Goal: Task Accomplishment & Management: Complete application form

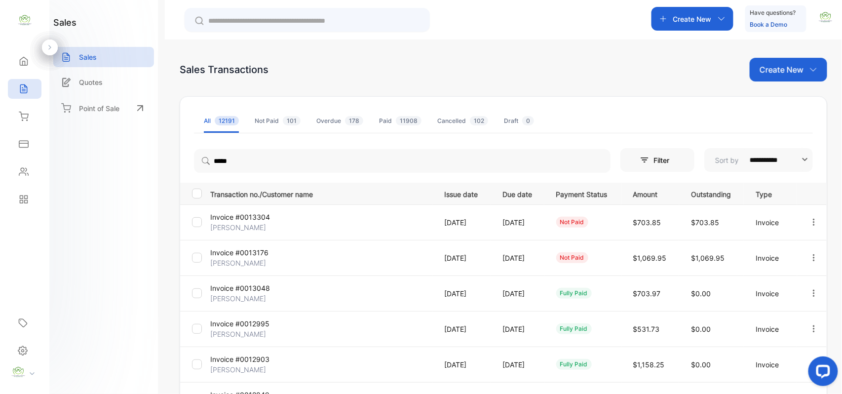
click at [774, 67] on p "Create New" at bounding box center [781, 70] width 44 height 12
click at [791, 103] on span "Invoice" at bounding box center [789, 102] width 23 height 10
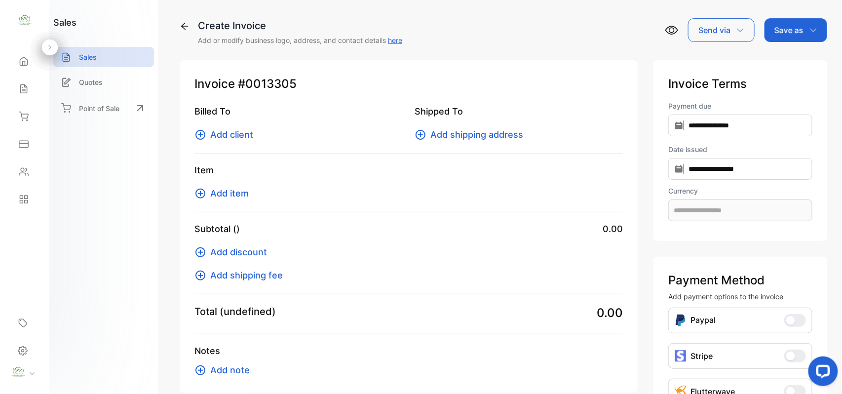
type input "**********"
click at [235, 195] on span "Add item" at bounding box center [229, 192] width 38 height 13
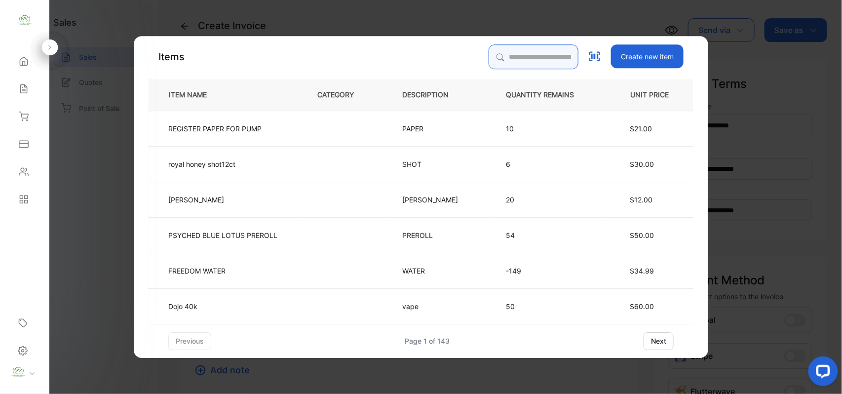
click at [488, 50] on input "search" at bounding box center [533, 56] width 90 height 25
type input "****"
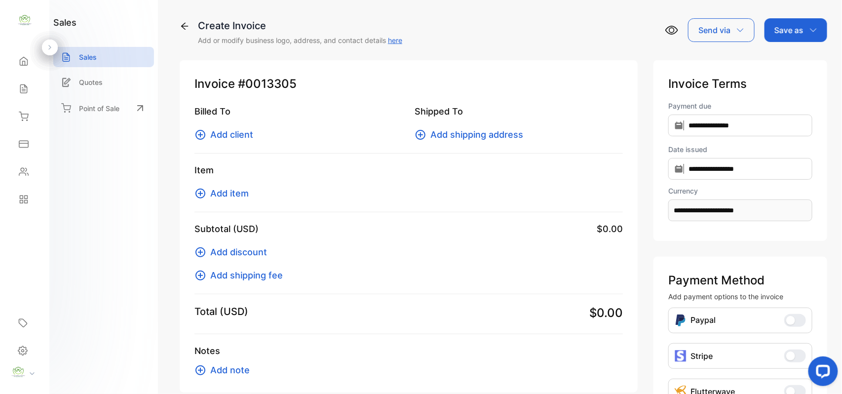
click at [238, 135] on span "Add client" at bounding box center [231, 134] width 43 height 13
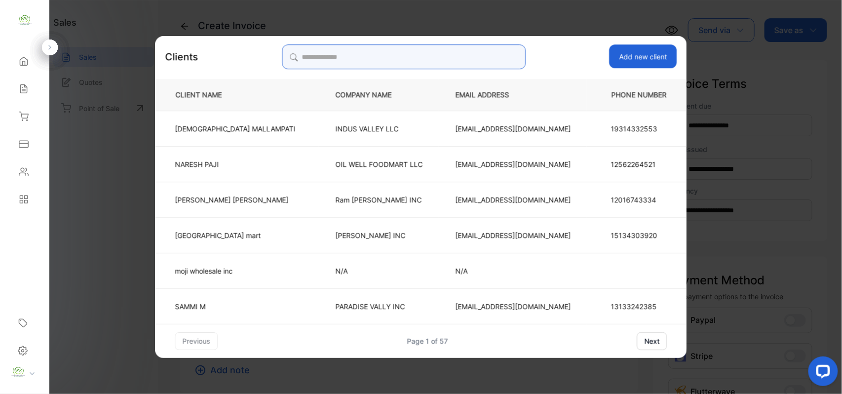
click at [332, 55] on input "search" at bounding box center [404, 56] width 244 height 25
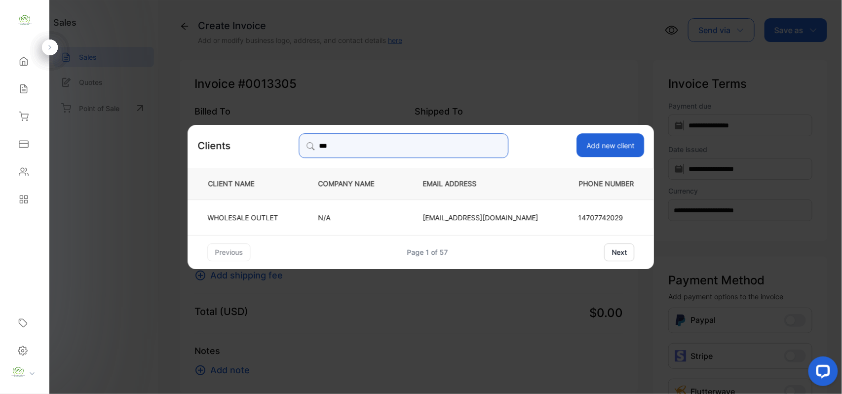
click at [354, 146] on input "***" at bounding box center [403, 145] width 210 height 25
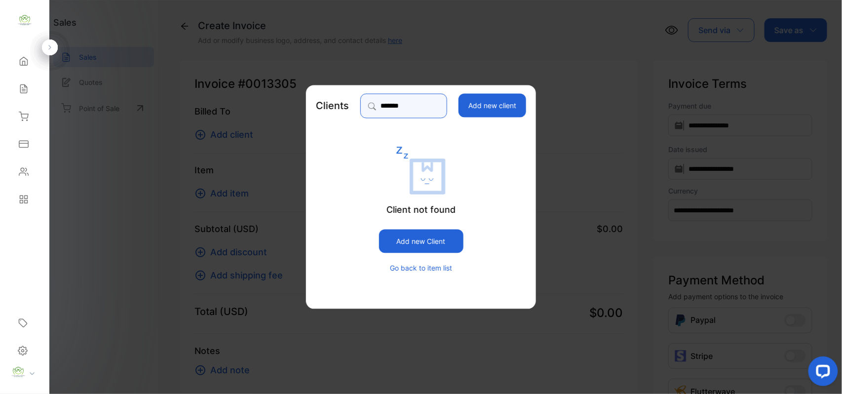
type input "********"
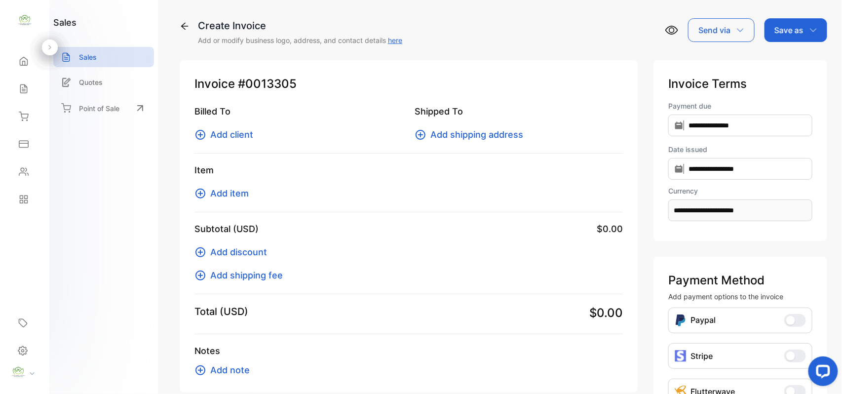
click at [235, 129] on span "Add client" at bounding box center [231, 134] width 43 height 13
click at [226, 134] on span "Add client" at bounding box center [231, 134] width 43 height 13
click at [184, 24] on icon at bounding box center [185, 26] width 10 height 10
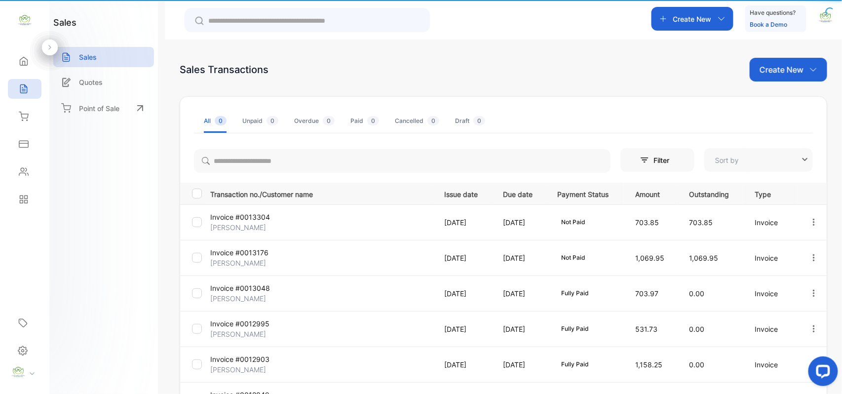
type input "*****"
type input "**********"
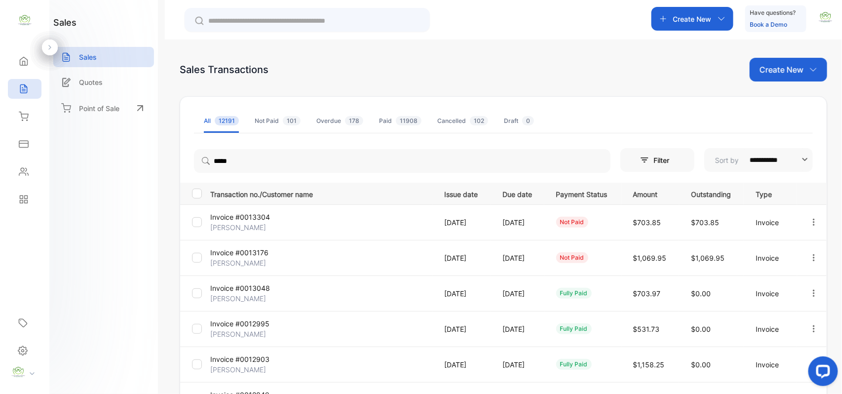
click at [787, 70] on p "Create New" at bounding box center [781, 70] width 44 height 12
click at [798, 106] on span "Invoice" at bounding box center [789, 102] width 23 height 10
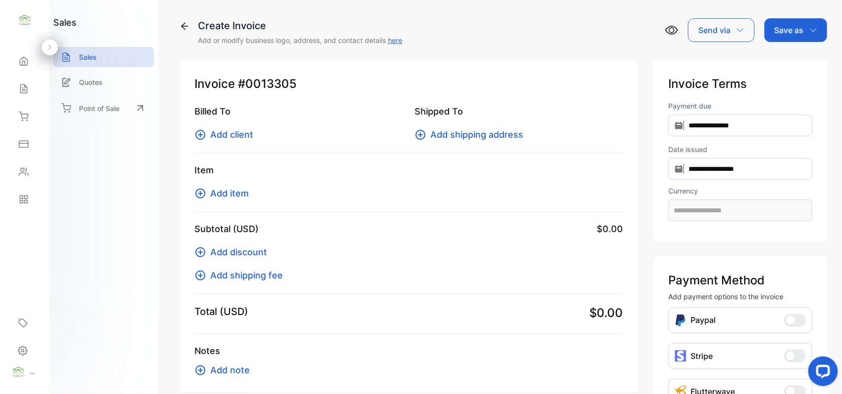
type input "**********"
click at [229, 132] on span "Add client" at bounding box center [231, 134] width 43 height 13
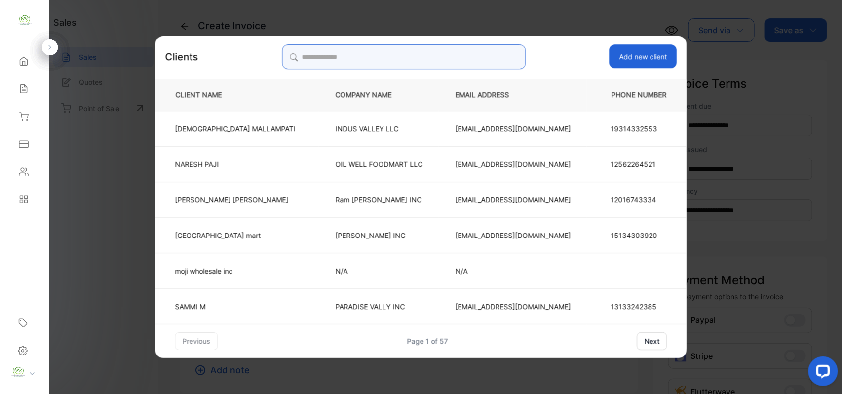
click at [336, 56] on input "search" at bounding box center [404, 56] width 244 height 25
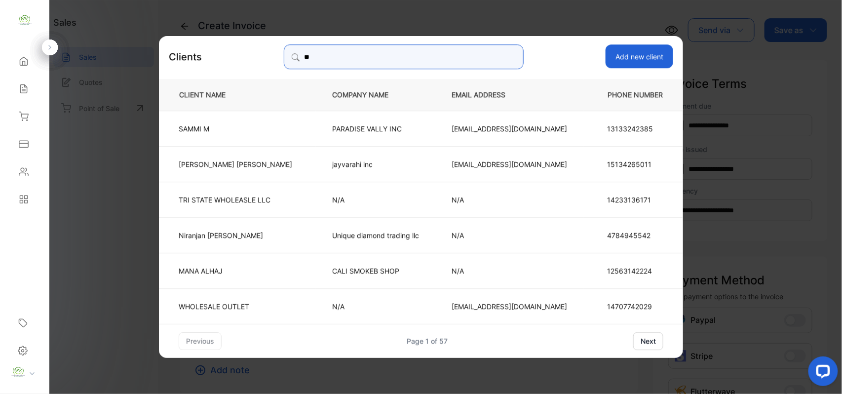
type input "*"
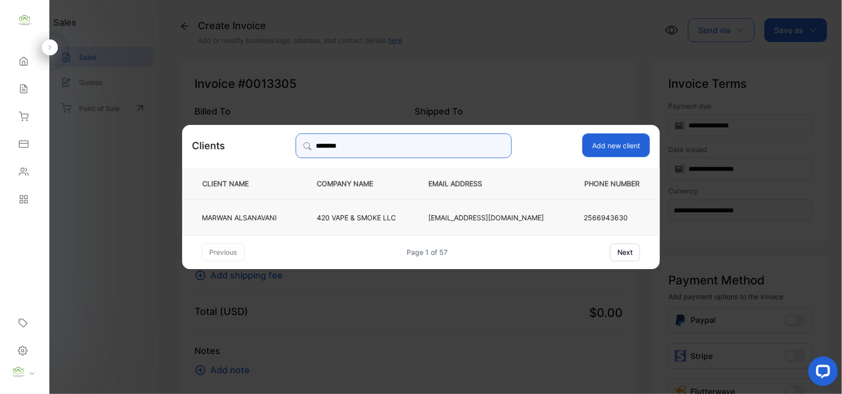
type input "********"
click at [373, 220] on p "420 VAPE & SMOKE LLC" at bounding box center [356, 217] width 79 height 10
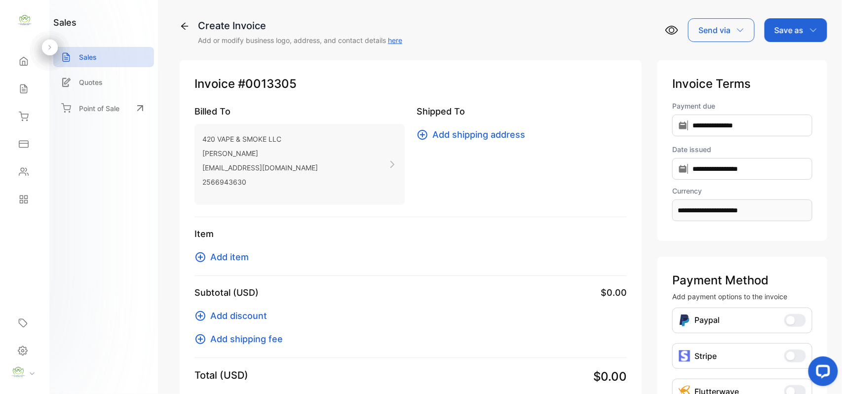
click at [225, 257] on span "Add item" at bounding box center [229, 256] width 38 height 13
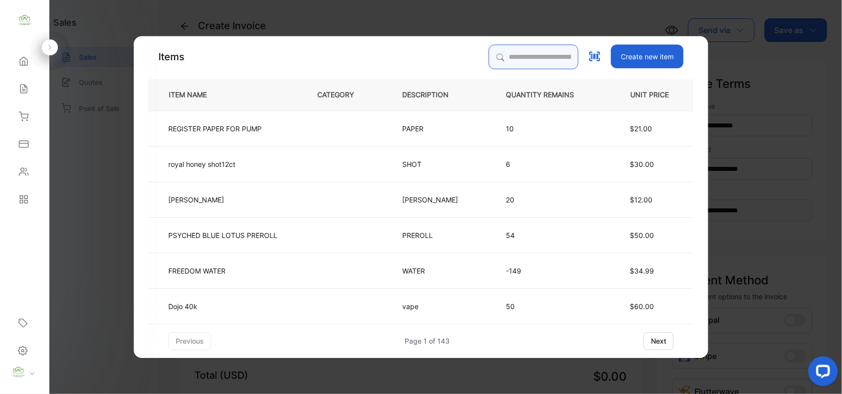
click at [494, 54] on input "search" at bounding box center [533, 56] width 90 height 25
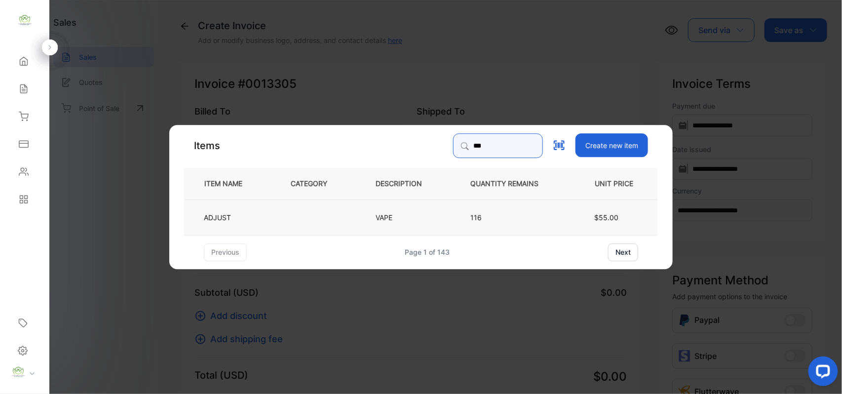
type input "***"
click at [396, 216] on p "VAPE" at bounding box center [388, 217] width 26 height 10
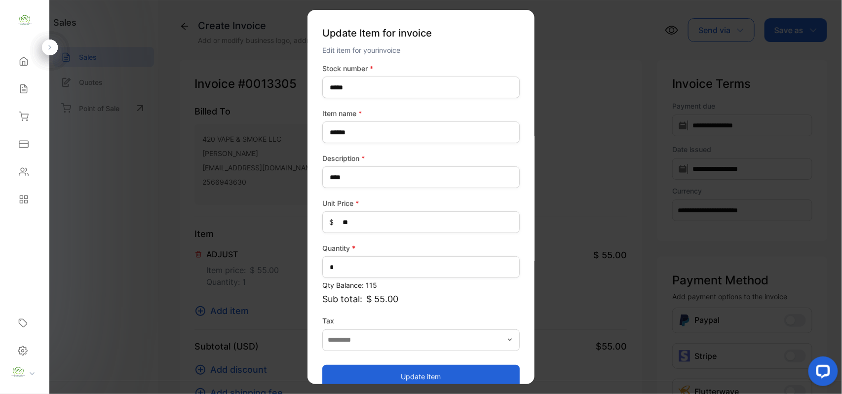
click at [417, 379] on button "Update item" at bounding box center [420, 376] width 197 height 24
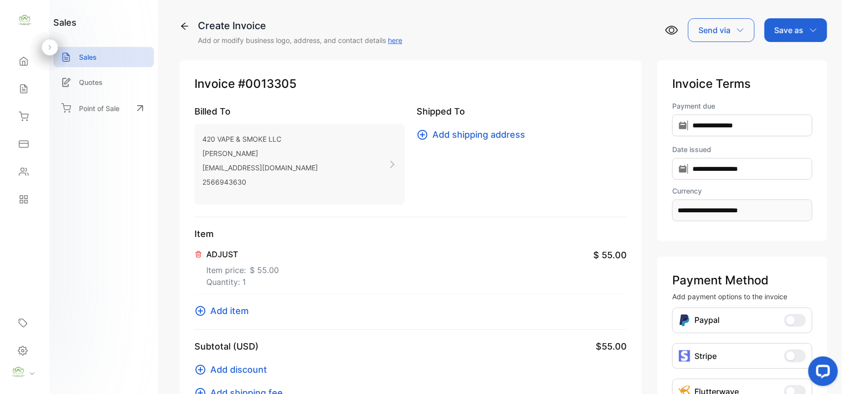
click at [795, 34] on p "Save as" at bounding box center [788, 30] width 29 height 12
click at [786, 62] on div "Invoice" at bounding box center [793, 63] width 57 height 20
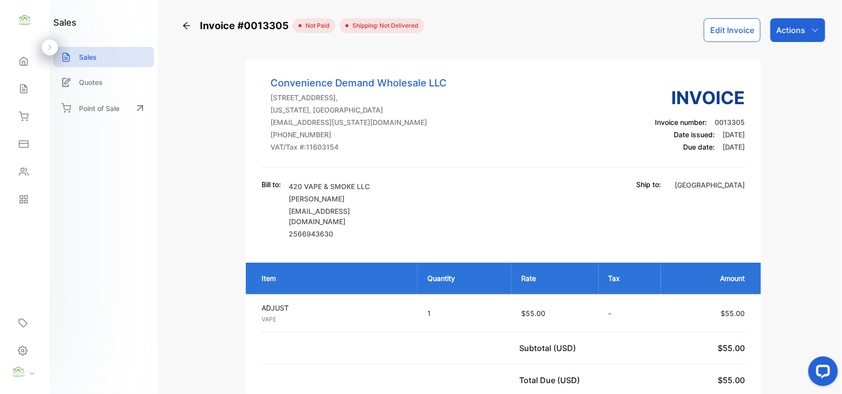
click at [789, 32] on p "Actions" at bounding box center [790, 30] width 29 height 12
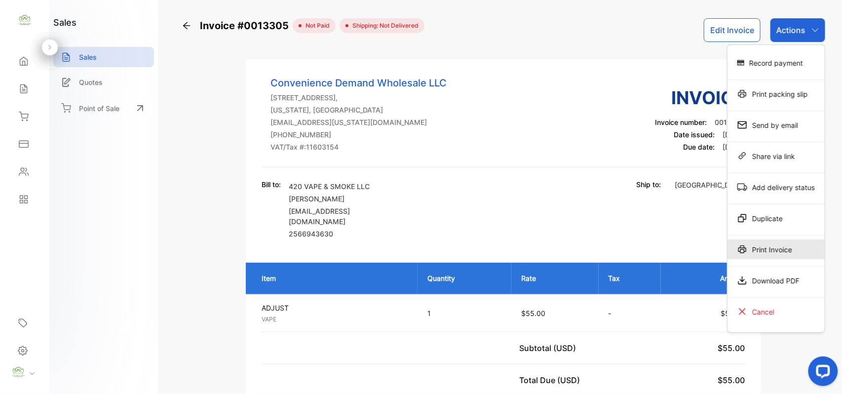
click at [782, 253] on div "Print Invoice" at bounding box center [775, 249] width 97 height 20
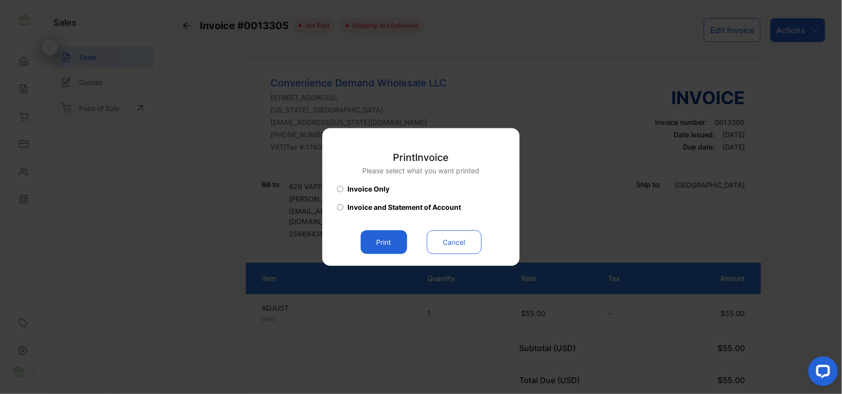
click at [389, 242] on button "Print" at bounding box center [384, 242] width 46 height 24
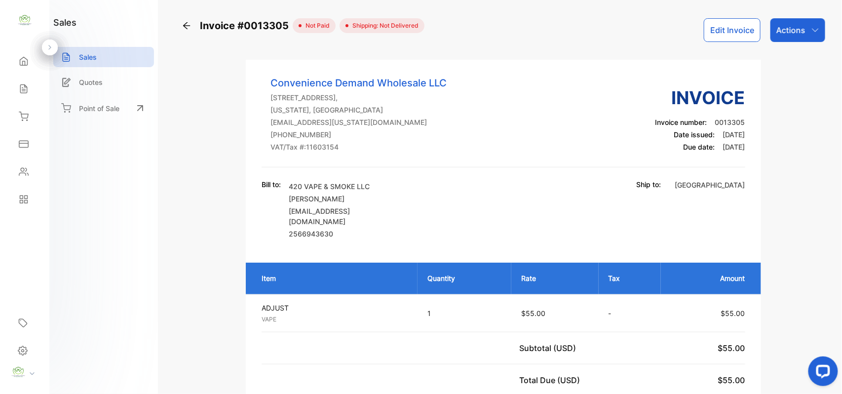
click at [87, 57] on p "Sales" at bounding box center [88, 57] width 18 height 10
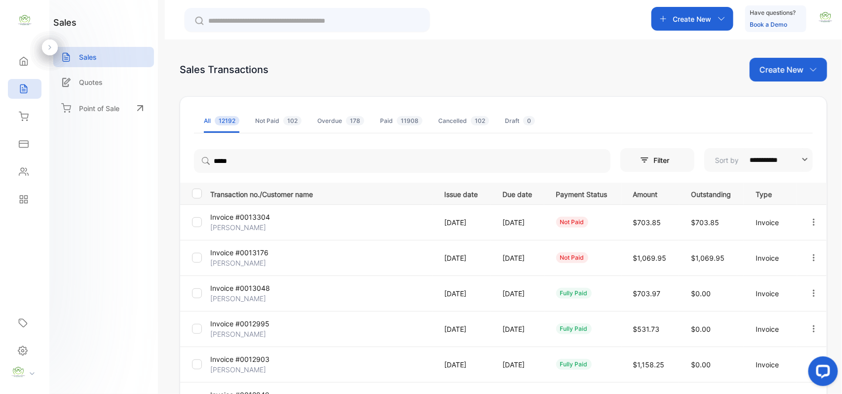
click at [775, 221] on p "Invoice" at bounding box center [771, 222] width 33 height 10
click at [809, 221] on icon "button" at bounding box center [813, 222] width 9 height 9
click at [774, 278] on span "Record payment" at bounding box center [785, 278] width 62 height 12
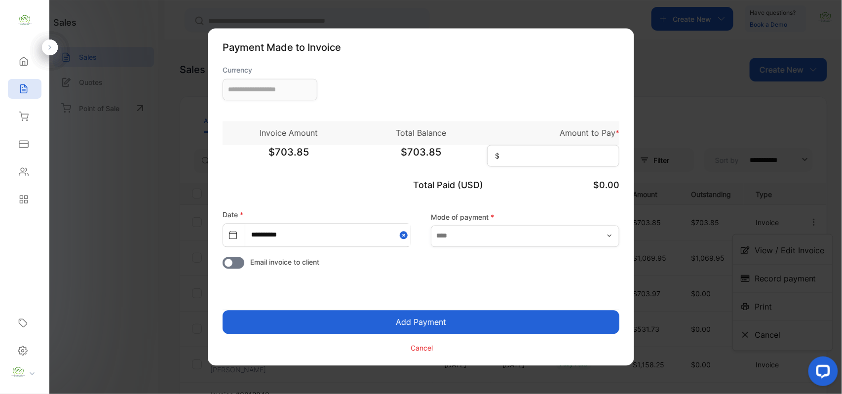
type input "**********"
click at [414, 348] on p "Cancel" at bounding box center [422, 347] width 22 height 10
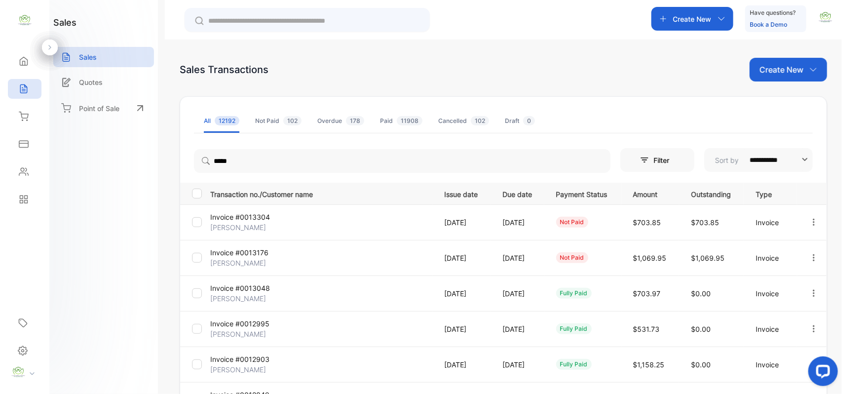
click at [96, 57] on p "Sales" at bounding box center [88, 57] width 18 height 10
click at [83, 56] on p "Sales" at bounding box center [88, 57] width 18 height 10
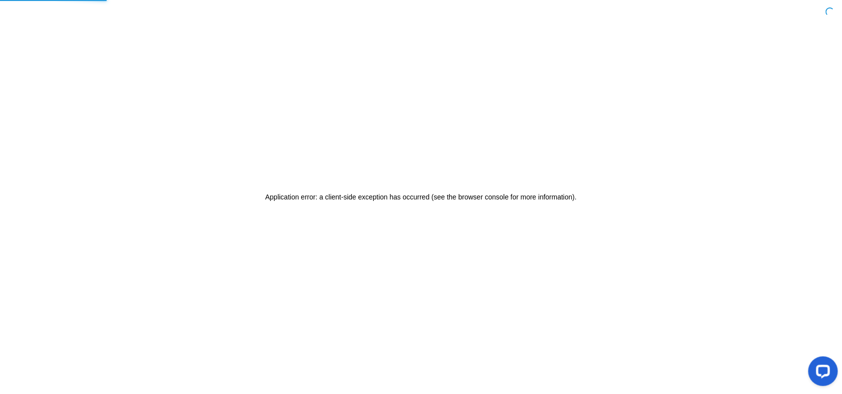
click at [349, 93] on div "Application error: a client-side exception has occurred (see the browser consol…" at bounding box center [421, 197] width 842 height 394
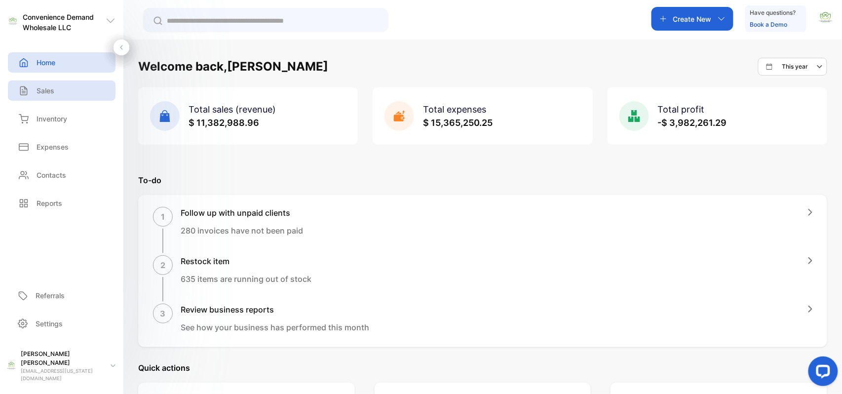
click at [52, 95] on p "Sales" at bounding box center [46, 90] width 18 height 10
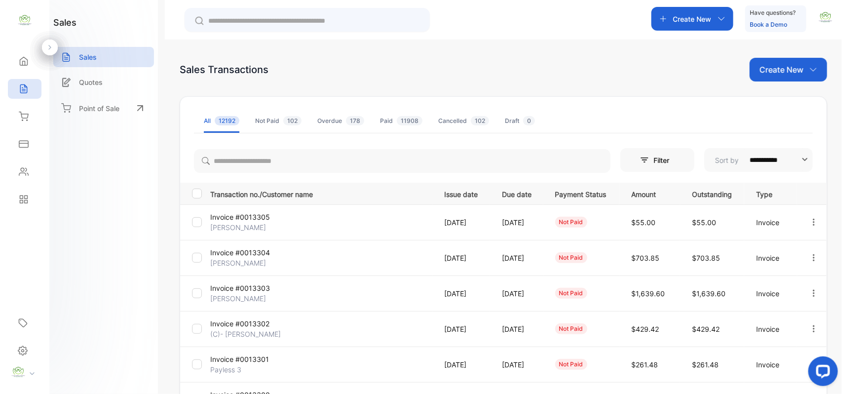
click at [810, 223] on icon "button" at bounding box center [813, 222] width 9 height 9
click at [780, 276] on span "Record payment" at bounding box center [785, 278] width 62 height 12
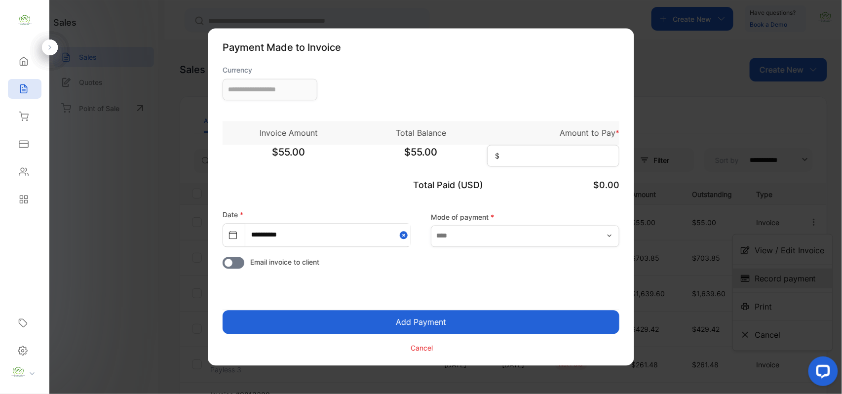
type input "**********"
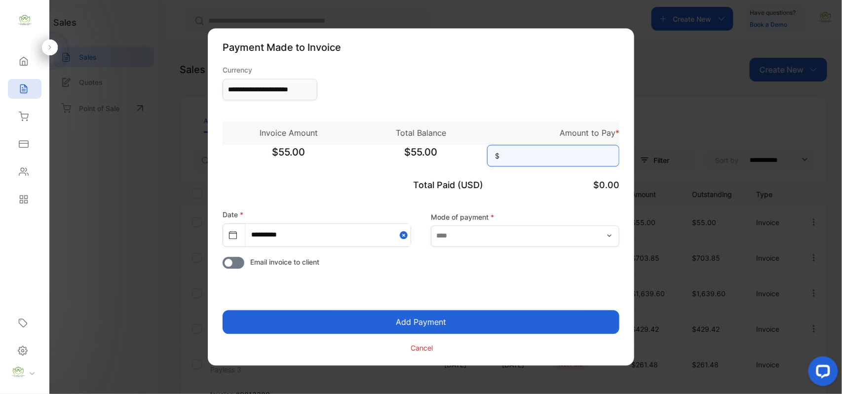
click at [535, 155] on input at bounding box center [553, 156] width 132 height 22
type input "**"
click at [435, 322] on button "Add Payment" at bounding box center [420, 322] width 397 height 24
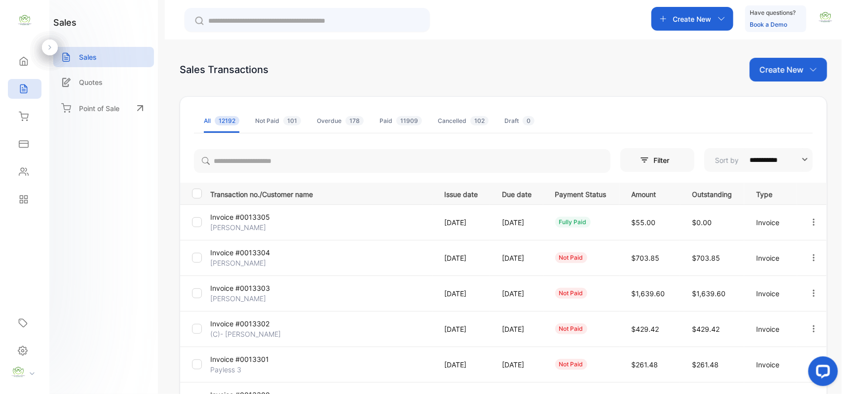
click at [781, 70] on p "Create New" at bounding box center [781, 70] width 44 height 12
click at [786, 105] on span "Invoice" at bounding box center [789, 102] width 23 height 10
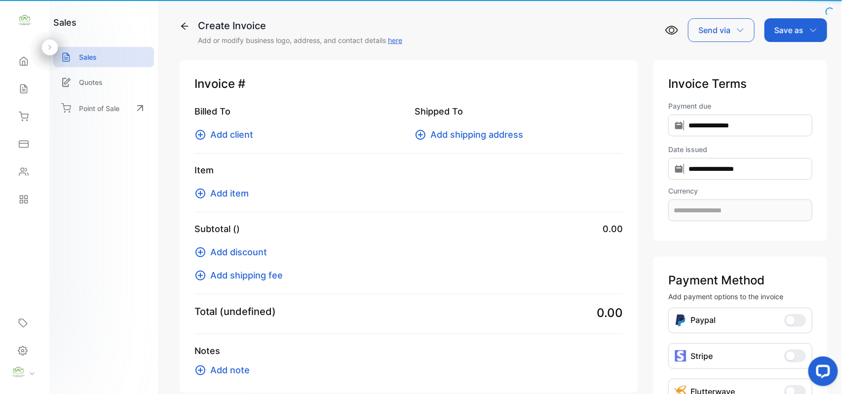
type input "**********"
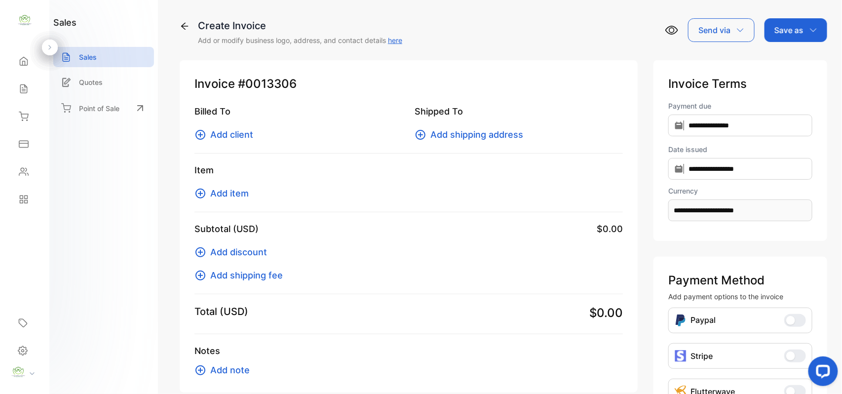
click at [233, 137] on span "Add client" at bounding box center [231, 134] width 43 height 13
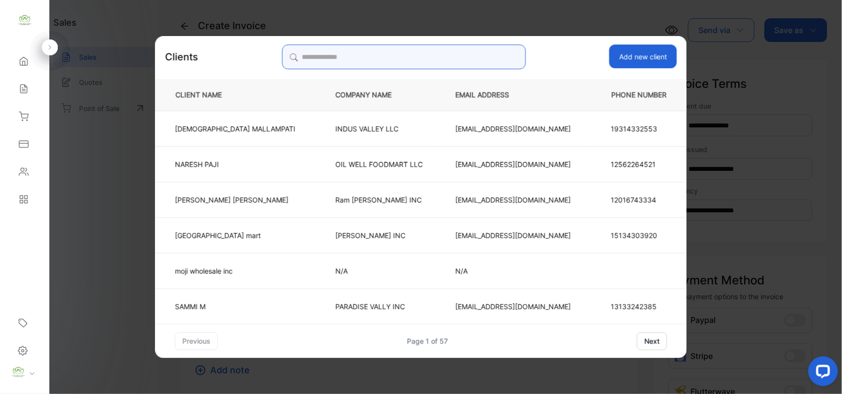
click at [318, 58] on input "search" at bounding box center [404, 56] width 244 height 25
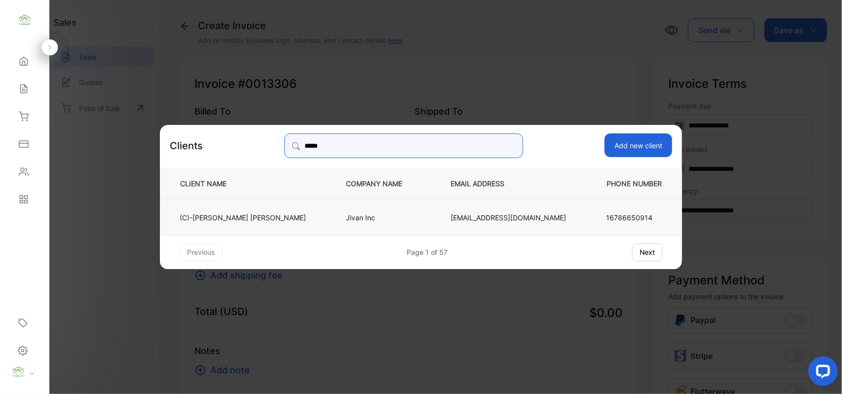
type input "*****"
click at [363, 216] on p "Jivan Inc" at bounding box center [382, 217] width 72 height 10
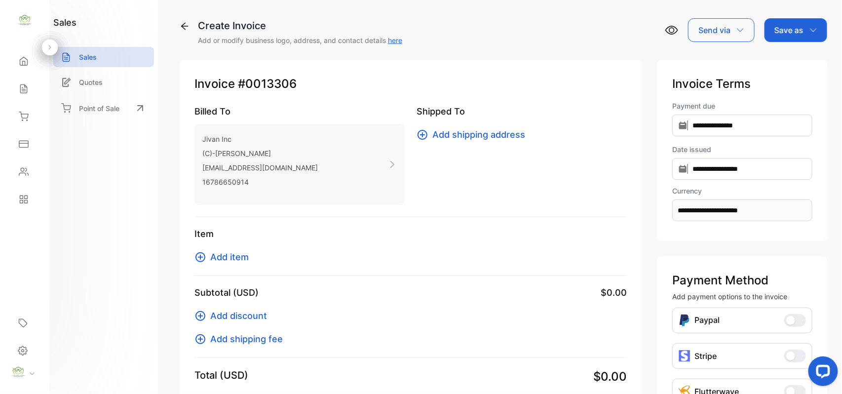
click at [218, 258] on span "Add item" at bounding box center [229, 256] width 38 height 13
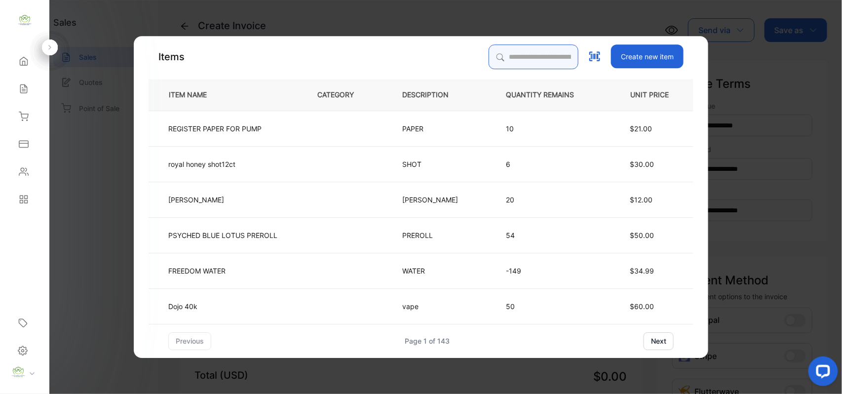
click at [512, 58] on input "search" at bounding box center [533, 56] width 90 height 25
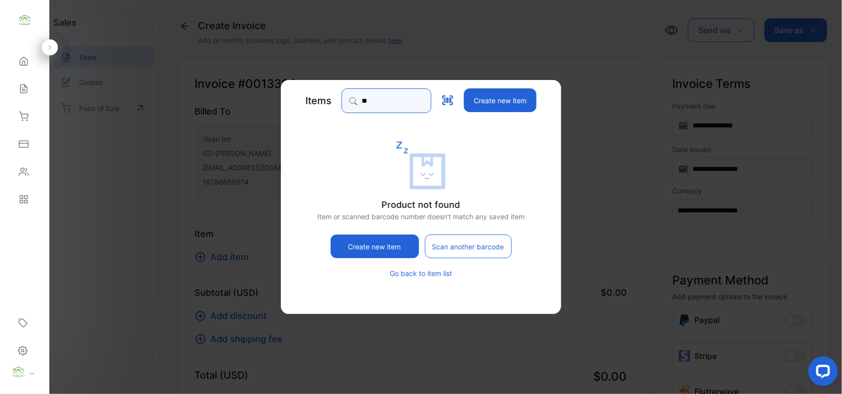
type input "*"
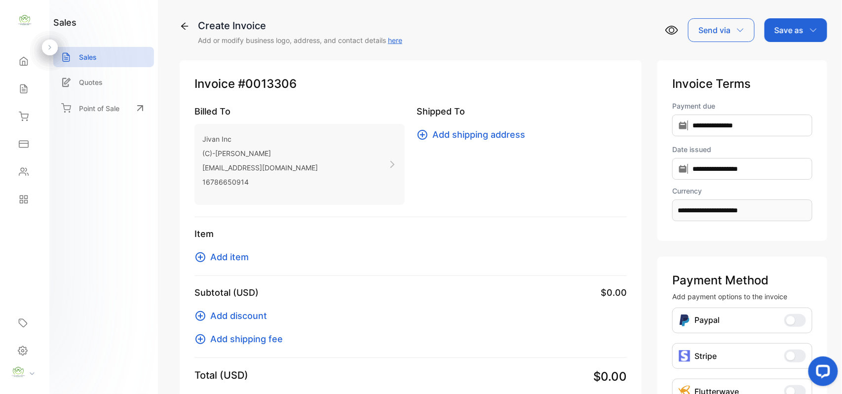
click at [232, 259] on span "Add item" at bounding box center [229, 256] width 38 height 13
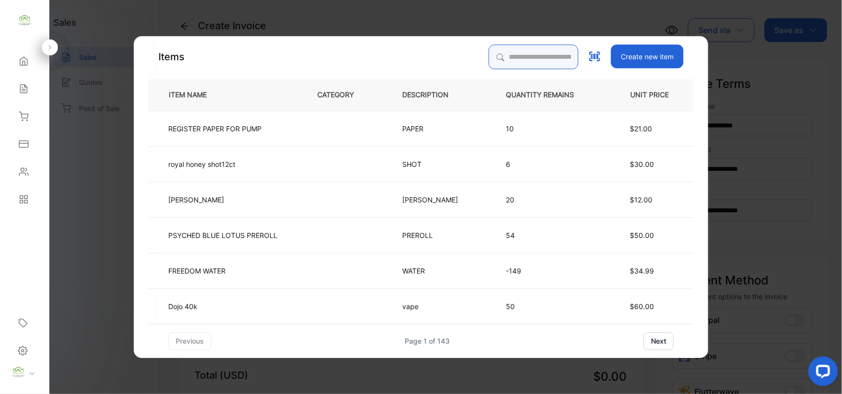
click at [496, 52] on input "search" at bounding box center [533, 56] width 90 height 25
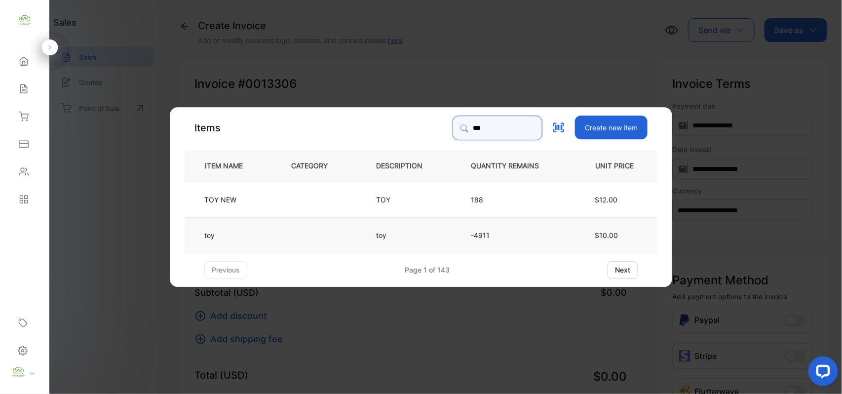
type input "***"
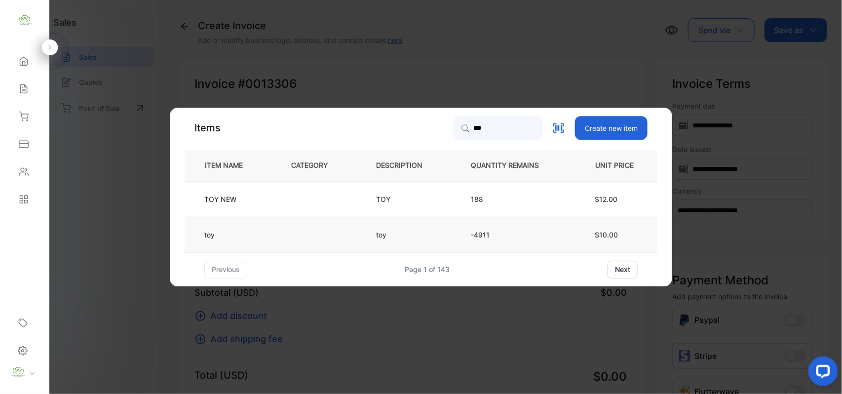
click at [413, 232] on td "toy" at bounding box center [407, 235] width 95 height 36
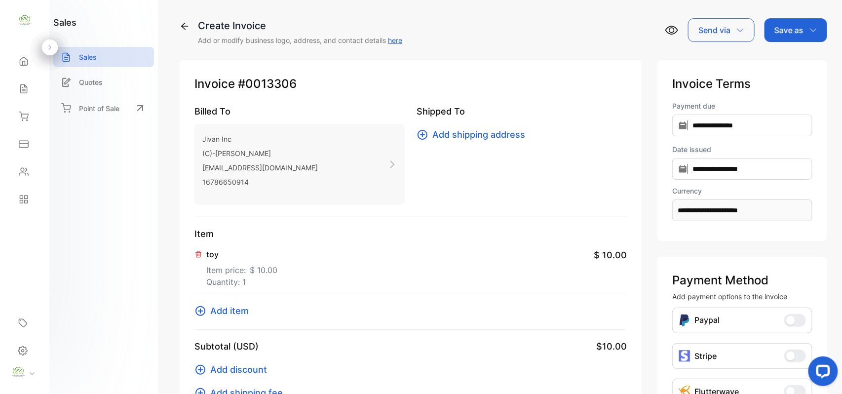
click at [610, 256] on span "$ 10.00" at bounding box center [609, 254] width 33 height 13
click at [228, 271] on p "Item price: $ 10.00" at bounding box center [241, 268] width 71 height 16
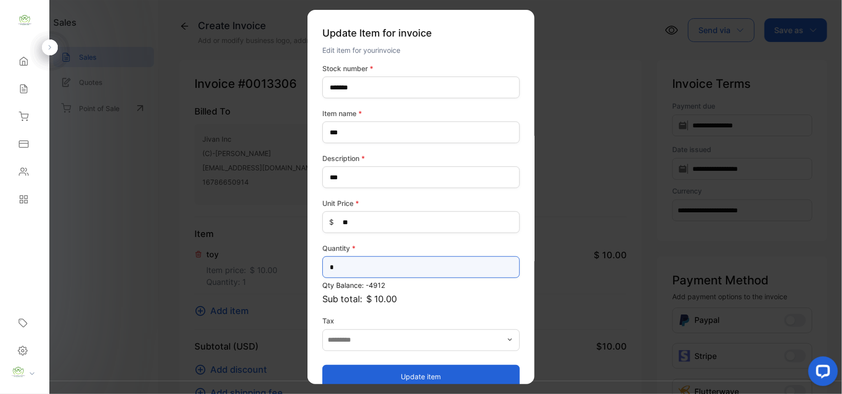
click at [342, 271] on input "*" at bounding box center [420, 267] width 197 height 22
type input "*"
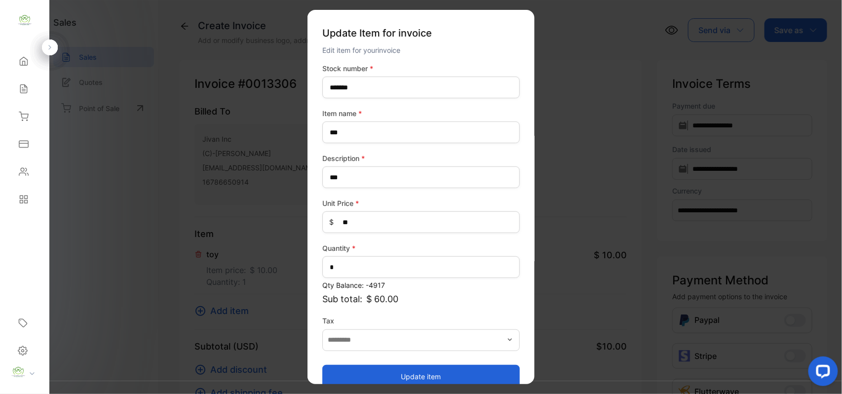
click at [431, 373] on button "Update item" at bounding box center [420, 376] width 197 height 24
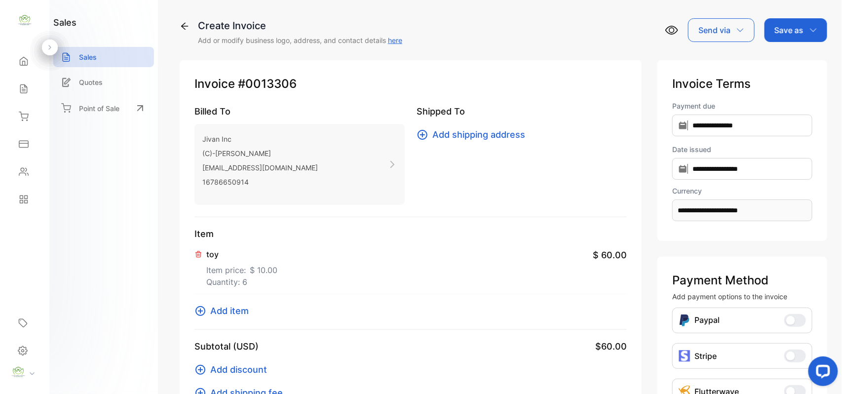
click at [239, 311] on span "Add item" at bounding box center [229, 310] width 38 height 13
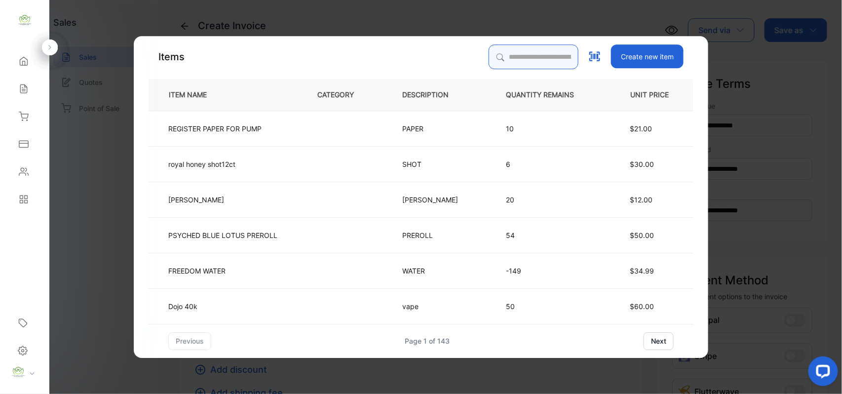
click at [496, 56] on input "search" at bounding box center [533, 56] width 90 height 25
type input "****"
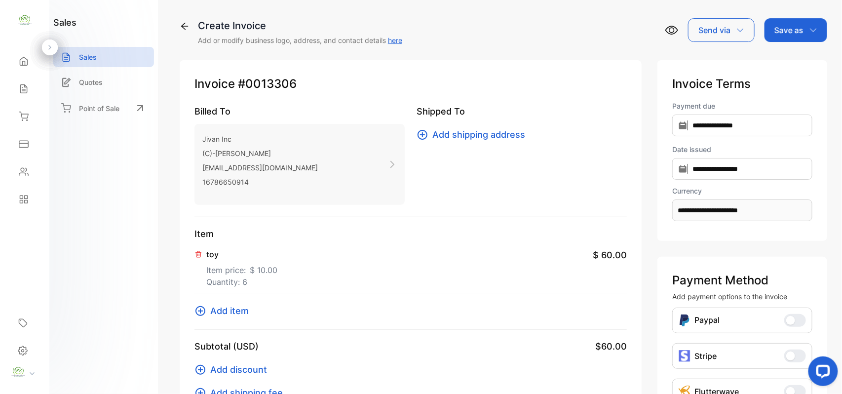
click at [230, 308] on span "Add item" at bounding box center [229, 310] width 38 height 13
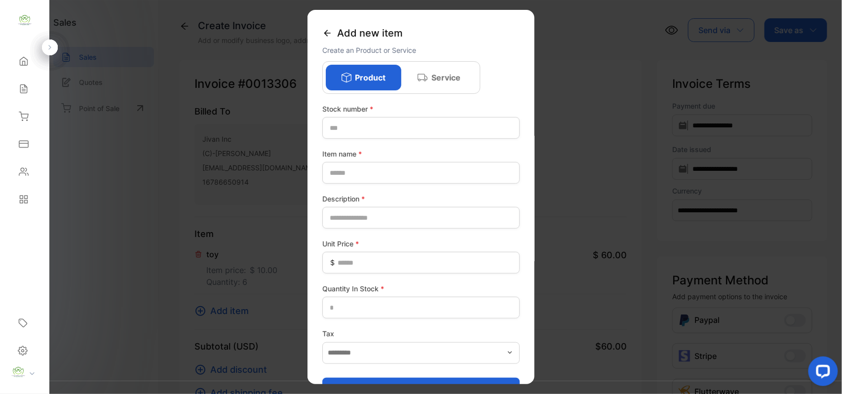
click at [327, 27] on div "Add new item" at bounding box center [420, 33] width 197 height 23
click at [328, 29] on icon at bounding box center [327, 33] width 10 height 10
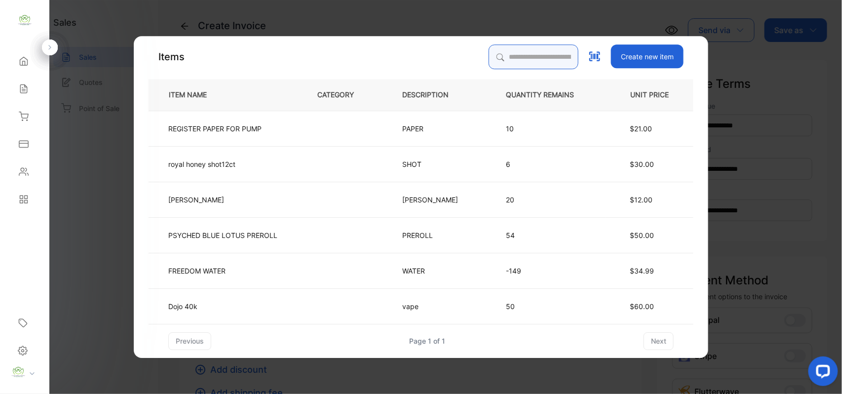
click at [488, 54] on input "search" at bounding box center [533, 56] width 90 height 25
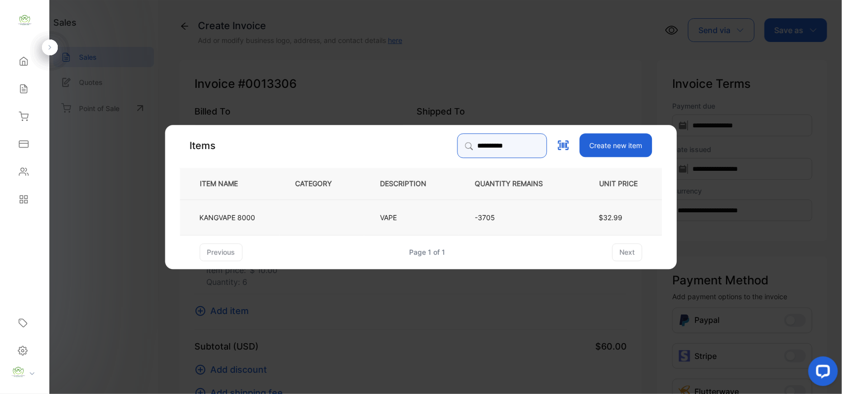
type input "**********"
click at [460, 214] on td "-3705" at bounding box center [517, 217] width 116 height 36
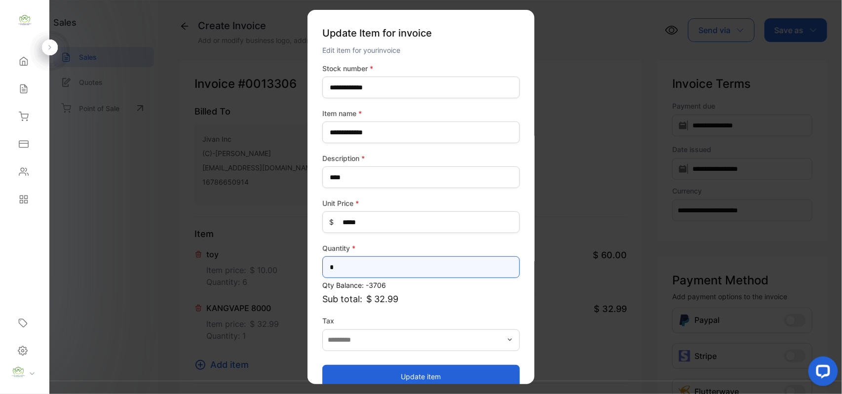
click at [350, 273] on input "*" at bounding box center [420, 267] width 197 height 22
type input "*"
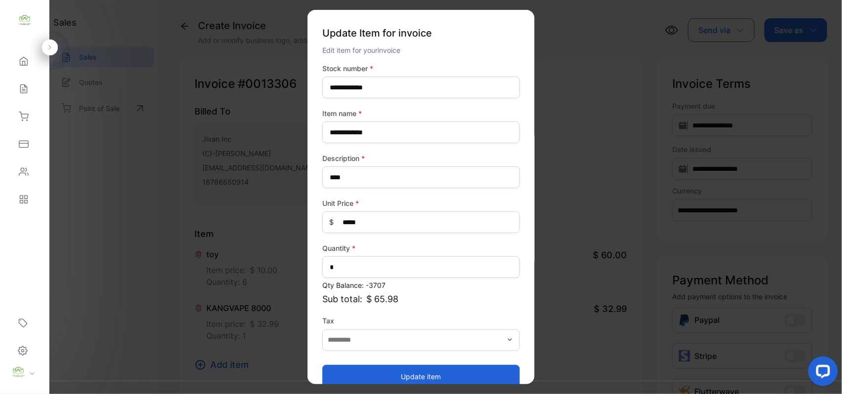
click at [435, 374] on button "Update item" at bounding box center [420, 376] width 197 height 24
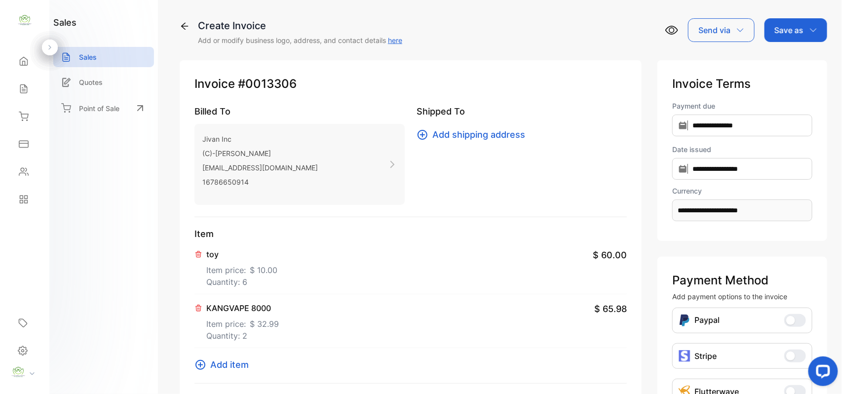
click at [237, 367] on span "Add item" at bounding box center [229, 364] width 38 height 13
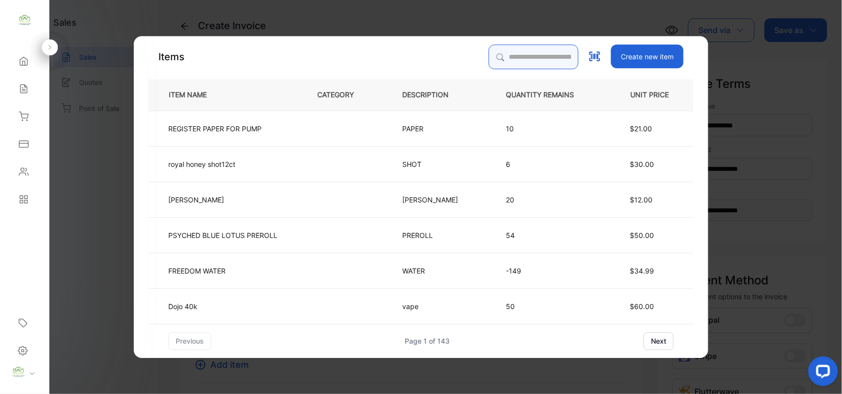
click at [516, 61] on input "search" at bounding box center [533, 56] width 90 height 25
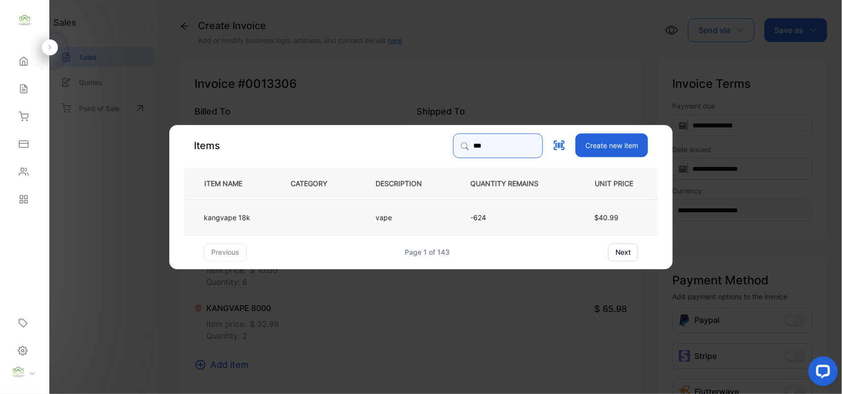
type input "***"
click at [504, 217] on p "-624" at bounding box center [512, 217] width 84 height 10
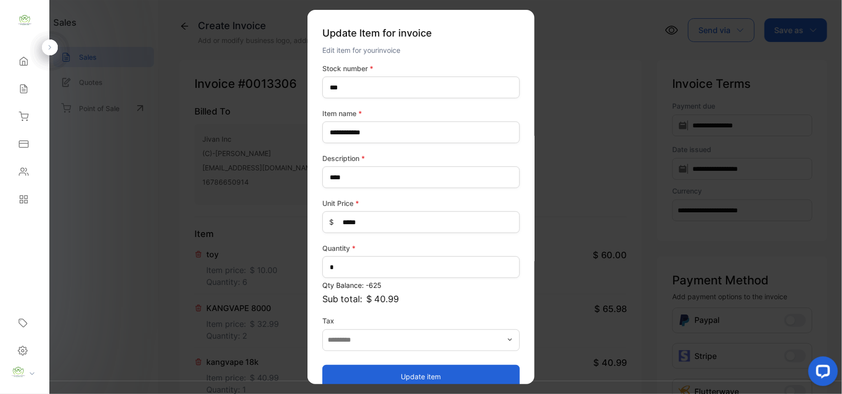
click at [423, 373] on button "Update item" at bounding box center [420, 376] width 197 height 24
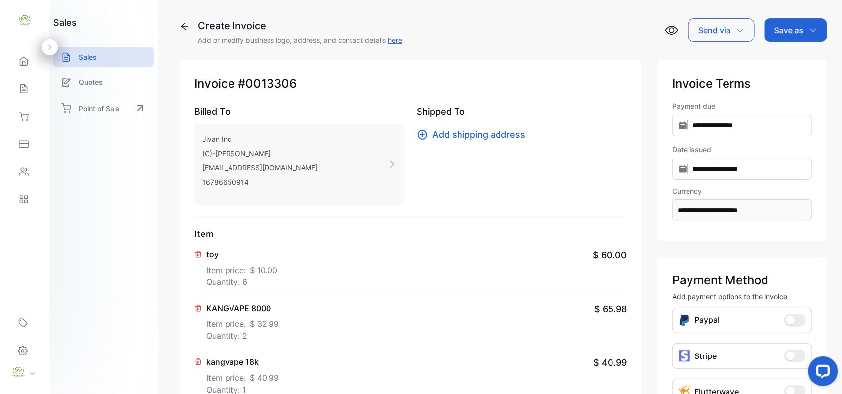
click at [796, 30] on p "Save as" at bounding box center [788, 30] width 29 height 12
click at [786, 63] on div "Invoice" at bounding box center [793, 63] width 57 height 20
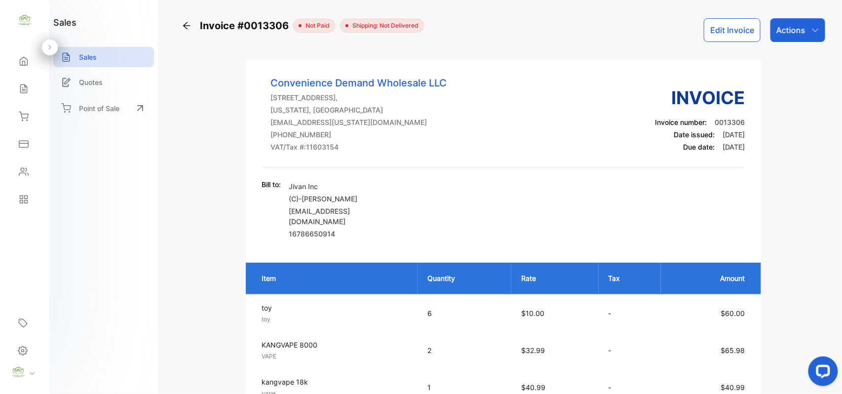
click at [784, 30] on p "Actions" at bounding box center [790, 30] width 29 height 12
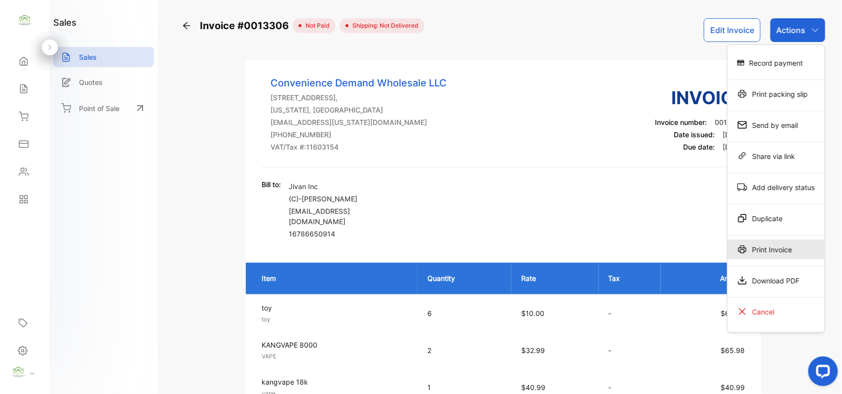
click at [789, 251] on div "Print Invoice" at bounding box center [775, 249] width 97 height 20
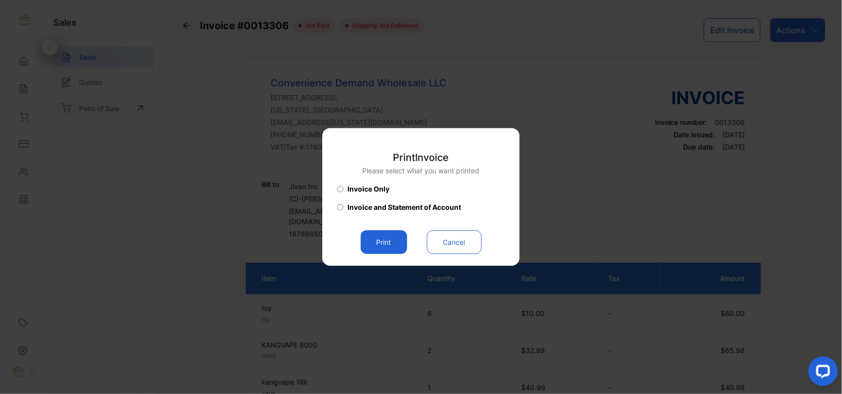
click at [384, 243] on button "Print" at bounding box center [384, 242] width 46 height 24
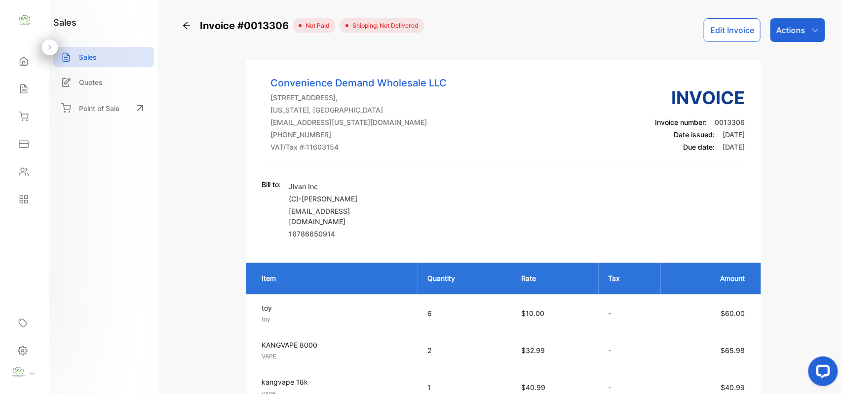
click at [792, 32] on p "Actions" at bounding box center [790, 30] width 29 height 12
click at [569, 105] on div "Convenience Demand Wholesale LLC 418 Jordan Ln NW Suite #A Huntsville AL 35805,…" at bounding box center [502, 121] width 483 height 92
click at [186, 28] on icon at bounding box center [186, 25] width 7 height 7
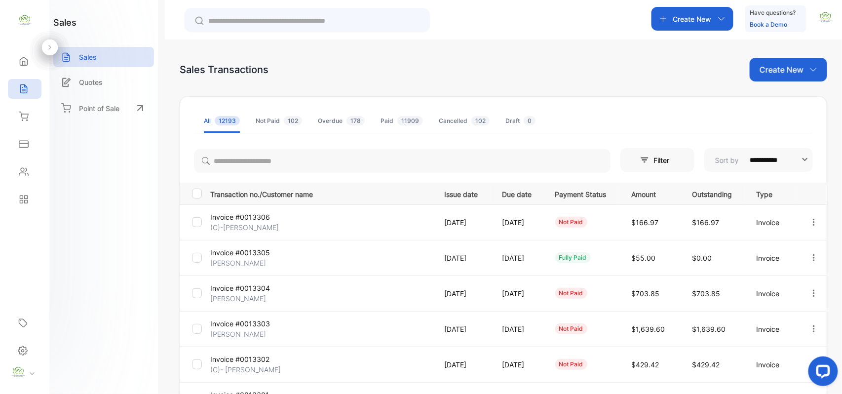
click at [810, 223] on icon "button" at bounding box center [813, 222] width 9 height 9
click at [766, 277] on span "Record payment" at bounding box center [785, 278] width 62 height 12
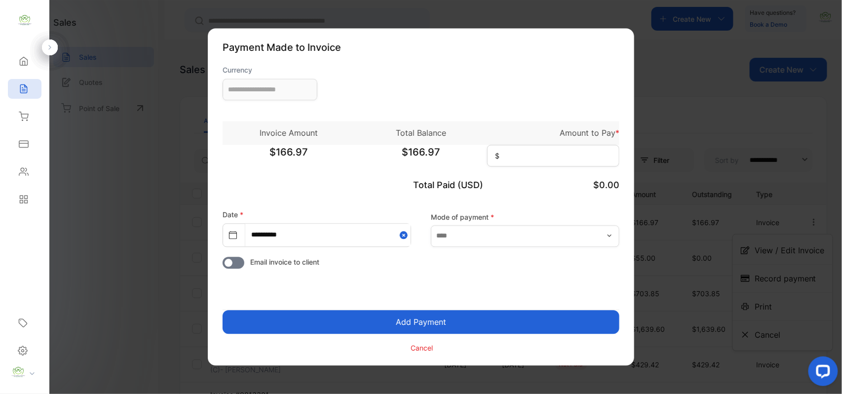
type input "**********"
click at [527, 150] on input at bounding box center [553, 156] width 132 height 22
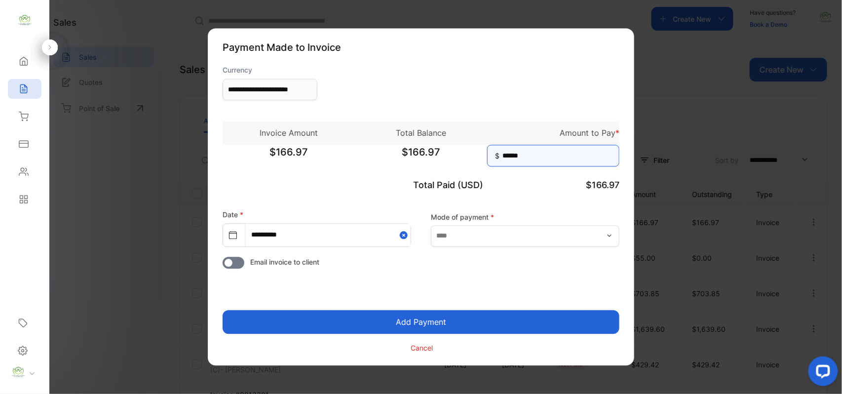
type input "******"
click at [426, 322] on button "Add Payment" at bounding box center [420, 322] width 397 height 24
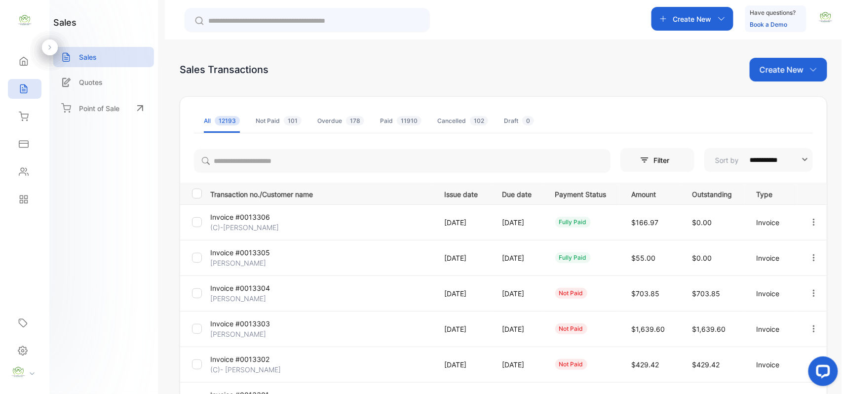
click at [767, 223] on p "Invoice" at bounding box center [772, 222] width 33 height 10
click at [92, 58] on p "Sales" at bounding box center [88, 57] width 18 height 10
drag, startPoint x: 810, startPoint y: 222, endPoint x: 821, endPoint y: 223, distance: 11.9
click at [821, 223] on div at bounding box center [813, 222] width 25 height 20
click at [789, 277] on div "Print" at bounding box center [783, 278] width 100 height 20
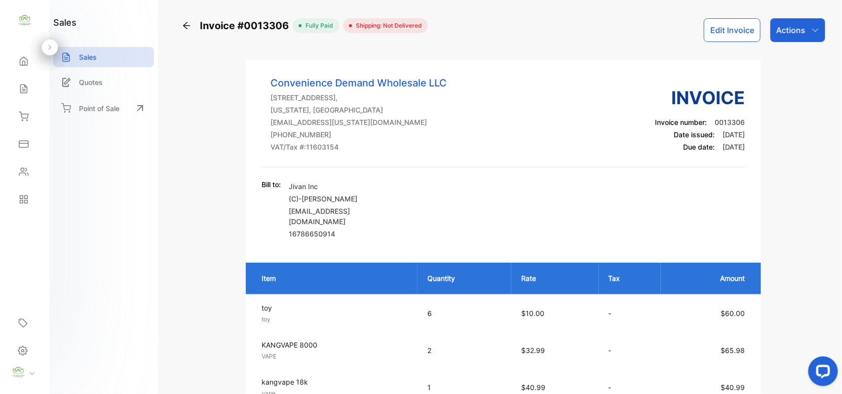
click at [101, 58] on div "Sales" at bounding box center [103, 57] width 101 height 20
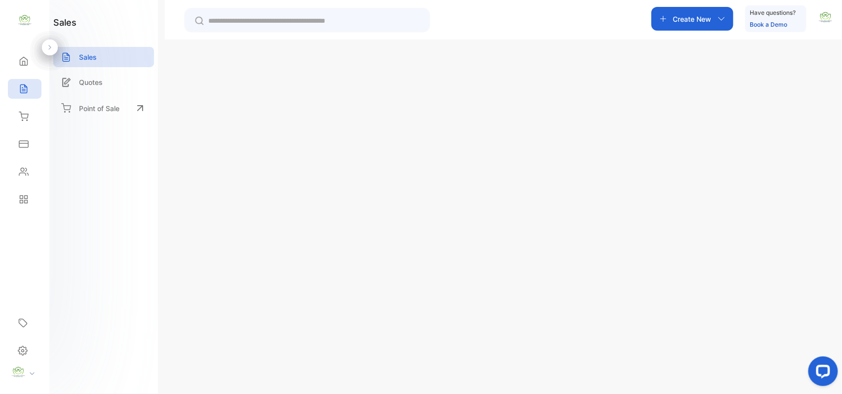
click at [25, 175] on icon at bounding box center [24, 172] width 10 height 10
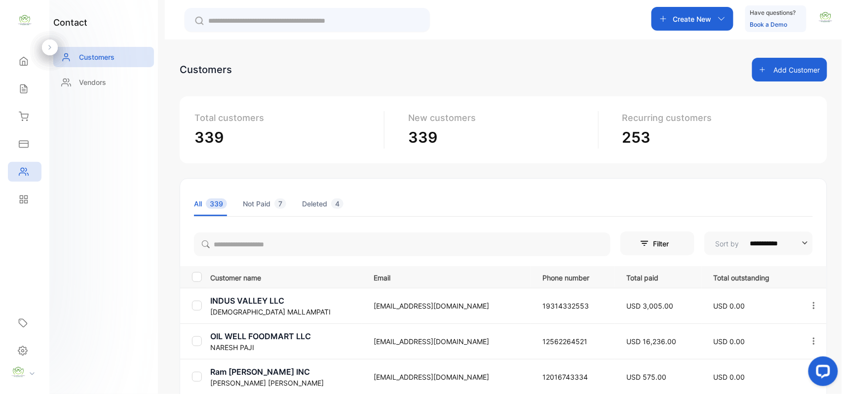
click at [243, 17] on input "text" at bounding box center [314, 21] width 212 height 10
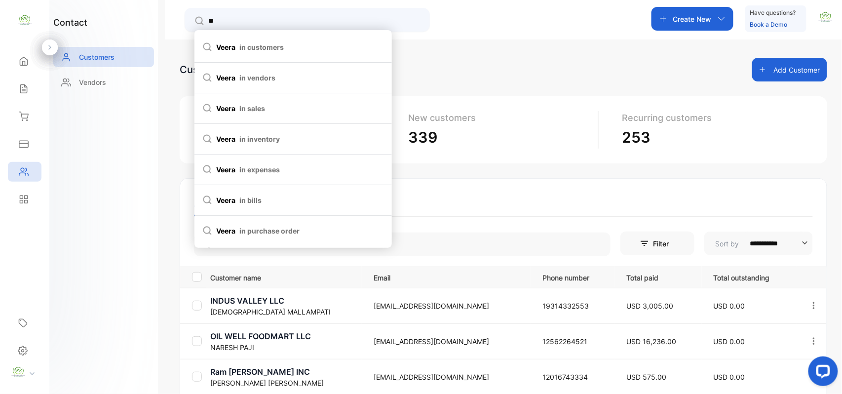
type input "*"
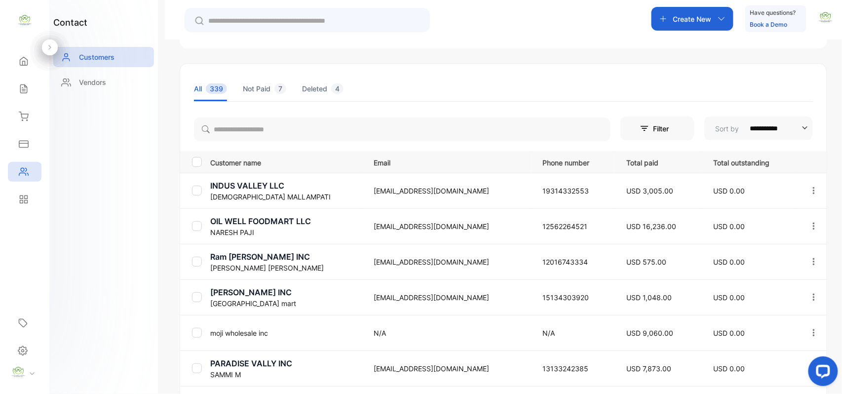
scroll to position [307, 0]
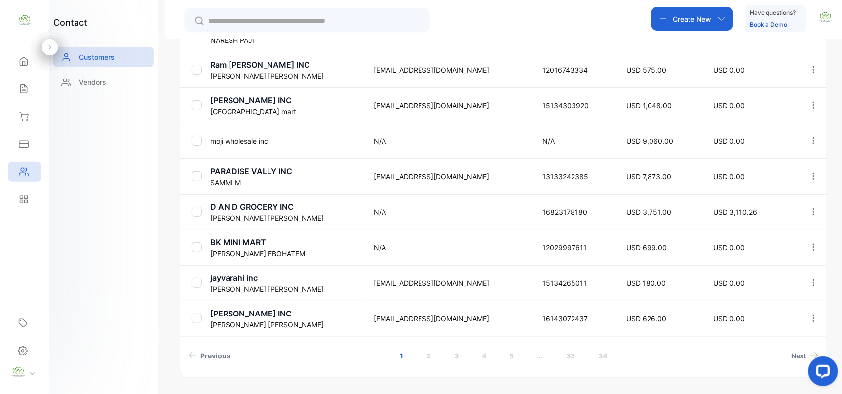
click at [21, 89] on icon at bounding box center [24, 89] width 10 height 10
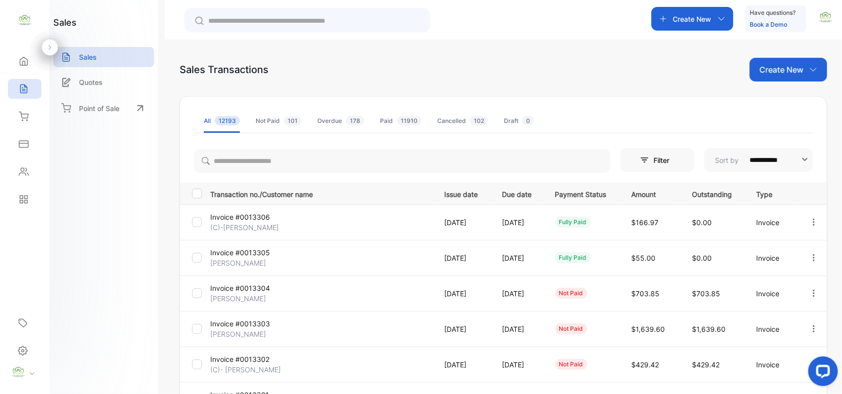
click at [585, 293] on div "not paid" at bounding box center [571, 293] width 32 height 11
click at [761, 291] on p "Invoice" at bounding box center [772, 293] width 33 height 10
click at [769, 293] on p "Invoice" at bounding box center [772, 293] width 33 height 10
click at [244, 289] on p "Invoice #0013304" at bounding box center [247, 288] width 74 height 10
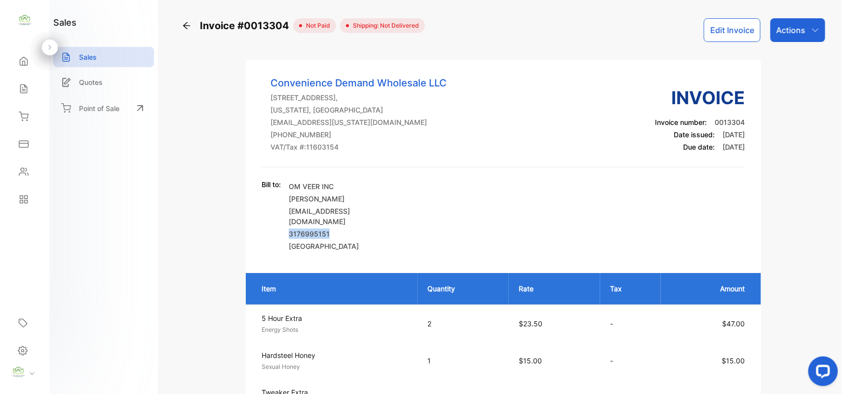
drag, startPoint x: 291, startPoint y: 231, endPoint x: 340, endPoint y: 235, distance: 49.5
click at [340, 235] on p "3176995151" at bounding box center [345, 233] width 113 height 10
copy p "3176995151"
click at [26, 174] on icon at bounding box center [23, 171] width 9 height 7
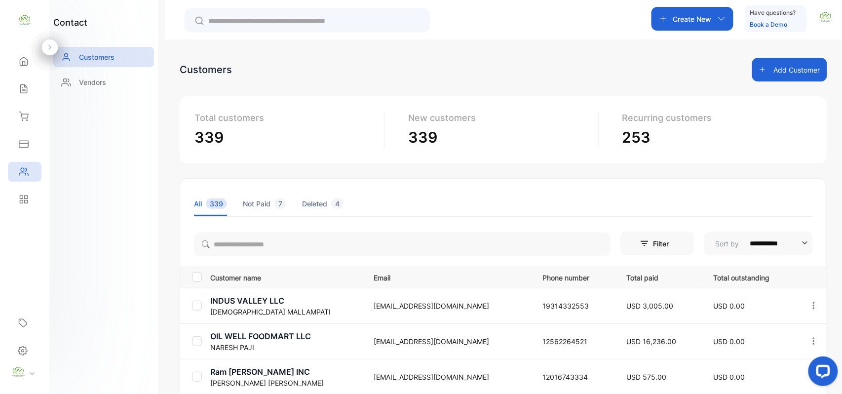
click at [227, 21] on input "text" at bounding box center [314, 21] width 212 height 10
paste input "**********"
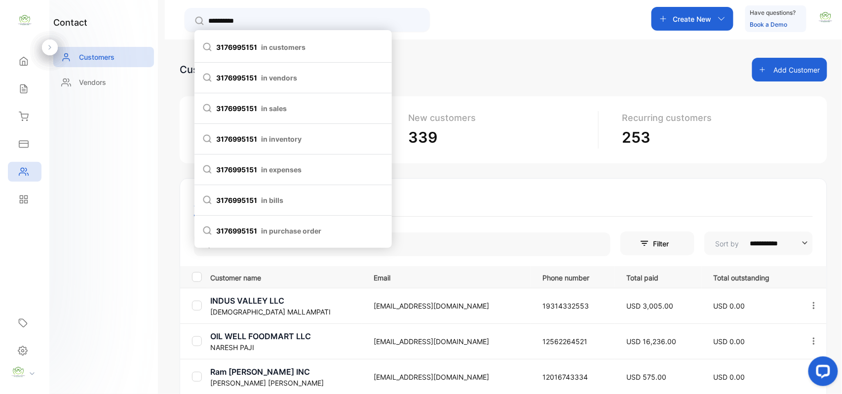
click at [239, 47] on span "3176995151 in customers" at bounding box center [293, 47] width 182 height 10
type input "**********"
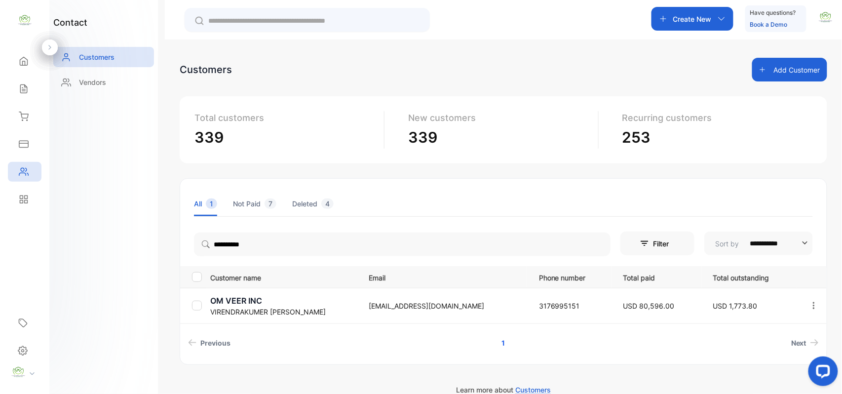
click at [368, 304] on p "VIRENDRA200275@GMAIL.COM" at bounding box center [443, 305] width 150 height 10
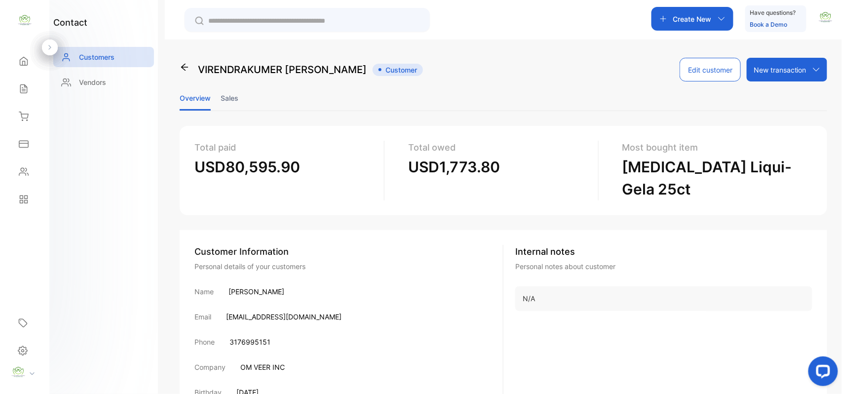
scroll to position [94, 0]
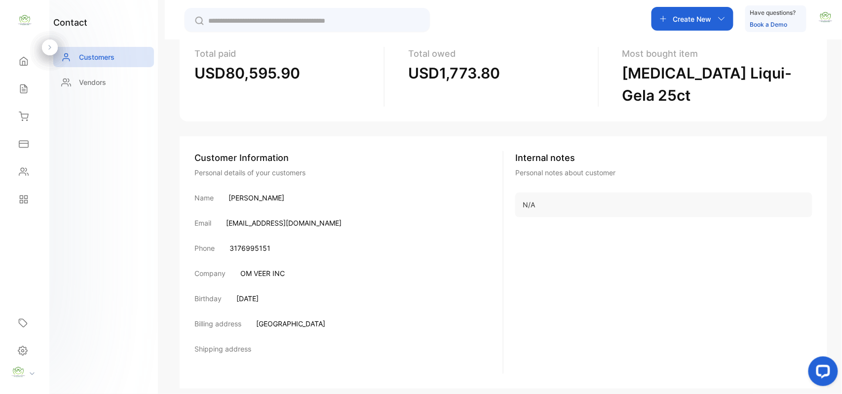
click at [22, 88] on icon at bounding box center [24, 89] width 10 height 10
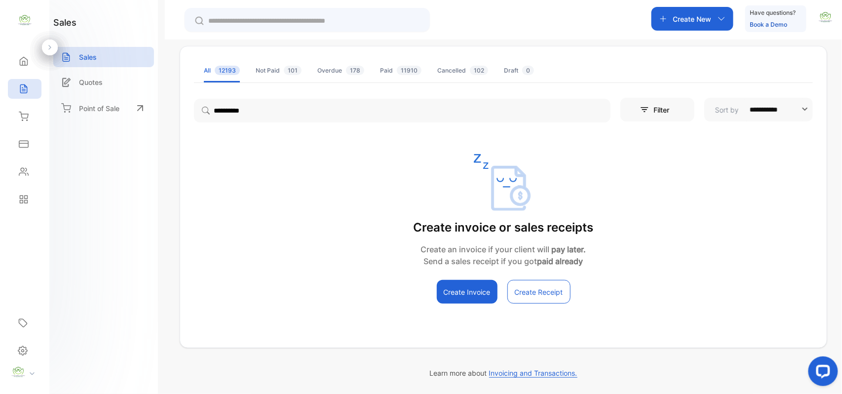
scroll to position [94, 0]
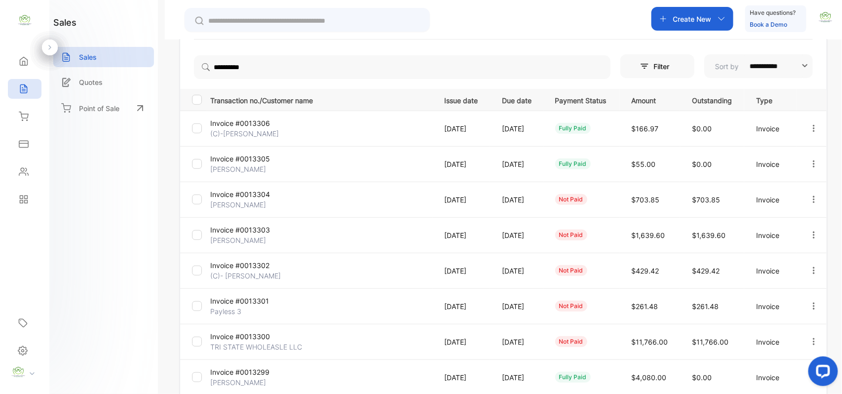
click at [659, 196] on span "$703.85" at bounding box center [645, 199] width 28 height 8
click at [812, 196] on icon "button" at bounding box center [813, 198] width 2 height 7
click at [284, 200] on p "[PERSON_NAME]" at bounding box center [247, 204] width 74 height 10
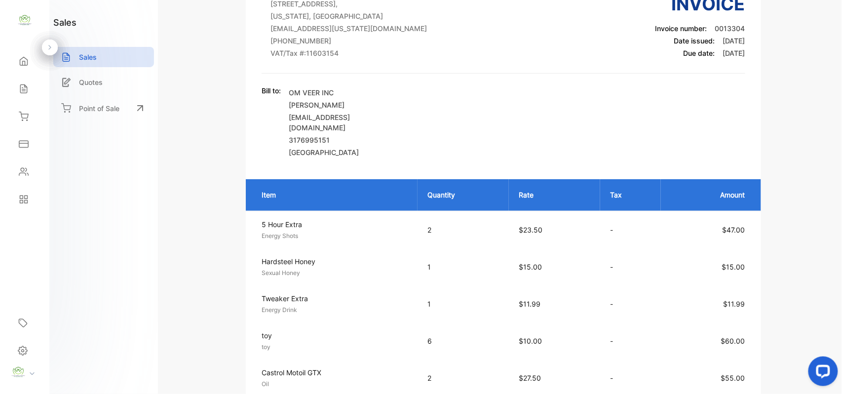
click at [81, 56] on p "Sales" at bounding box center [88, 57] width 18 height 10
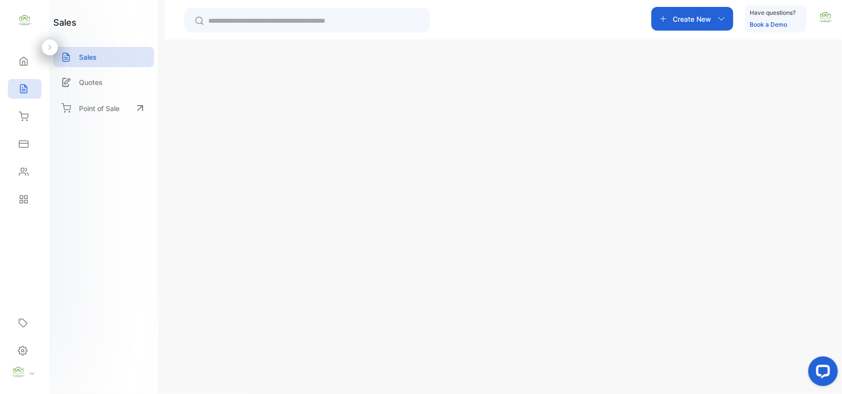
scroll to position [94, 0]
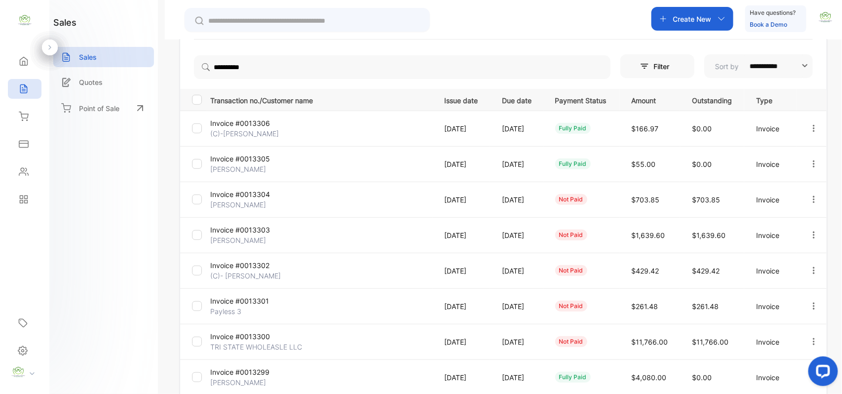
click at [775, 200] on p "Invoice" at bounding box center [772, 199] width 33 height 10
click at [229, 197] on p "Invoice #0013304" at bounding box center [247, 194] width 74 height 10
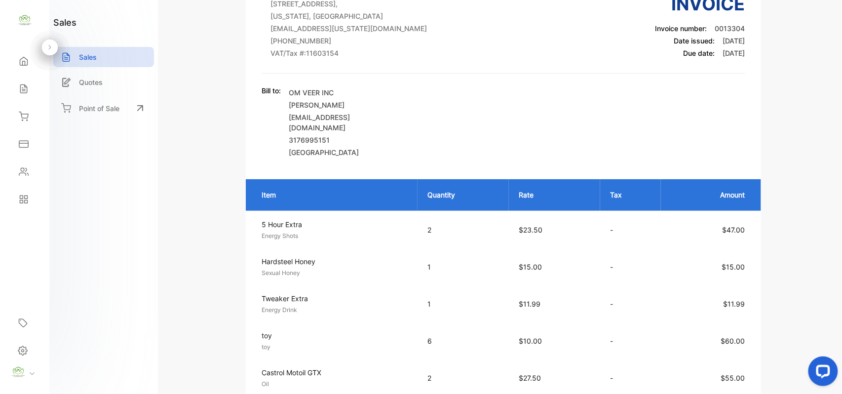
click at [76, 56] on div "Sales" at bounding box center [103, 57] width 101 height 20
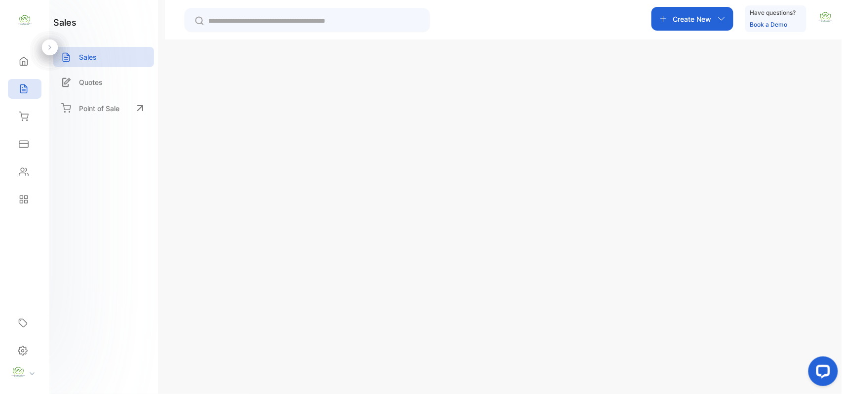
scroll to position [94, 0]
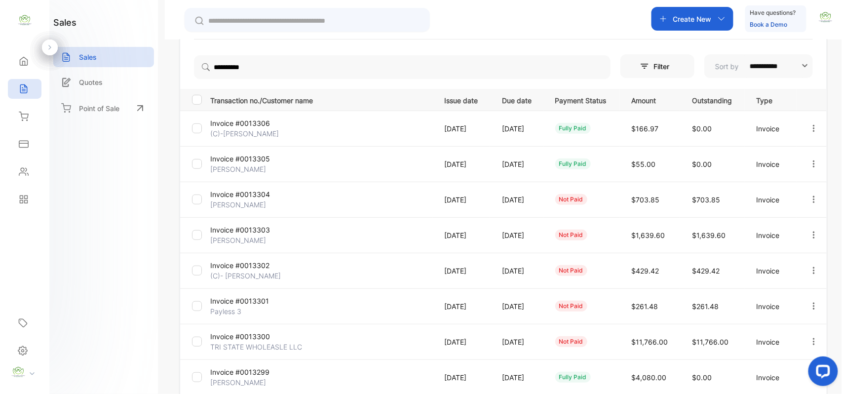
click at [700, 22] on p "Create New" at bounding box center [692, 19] width 38 height 10
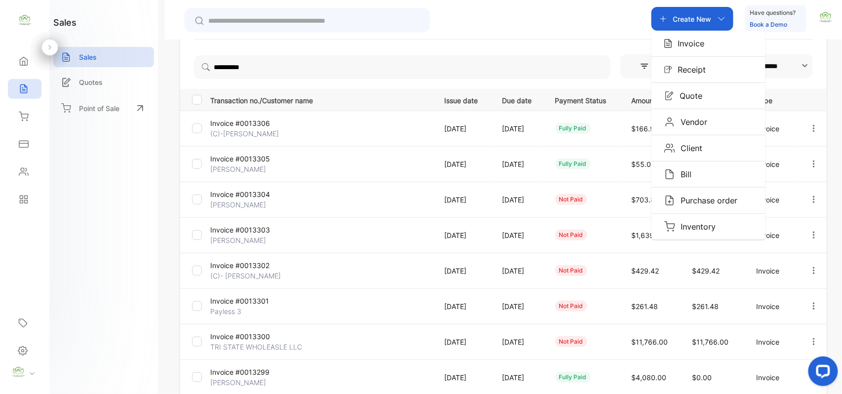
click at [702, 46] on p "Invoice" at bounding box center [688, 43] width 33 height 12
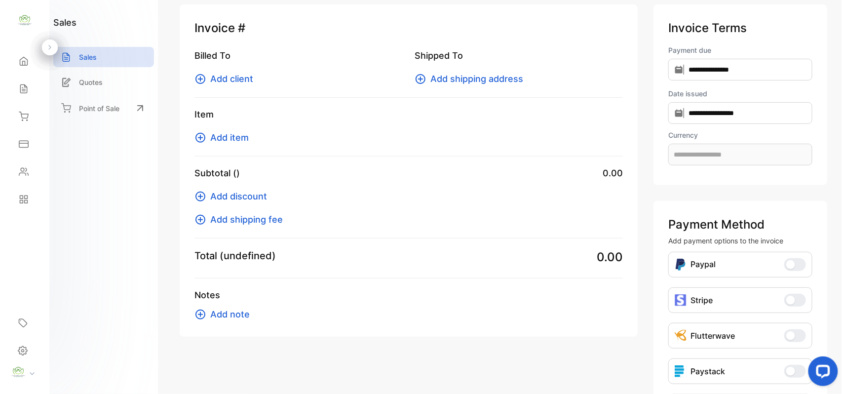
type input "**********"
click at [224, 76] on span "Add client" at bounding box center [231, 78] width 43 height 13
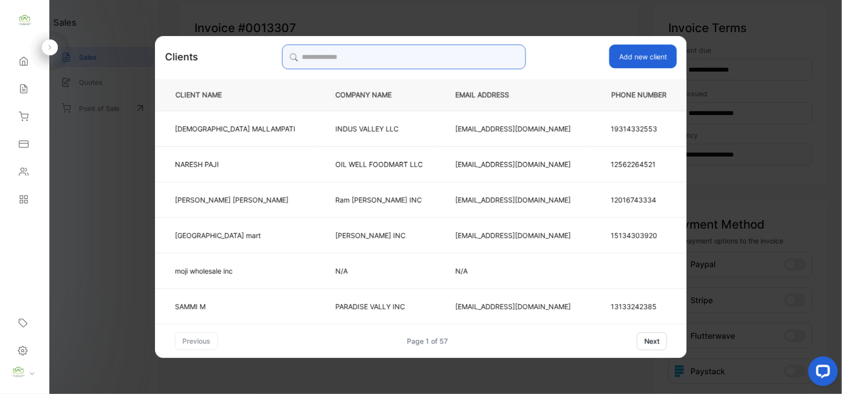
click at [314, 54] on input "search" at bounding box center [404, 56] width 244 height 25
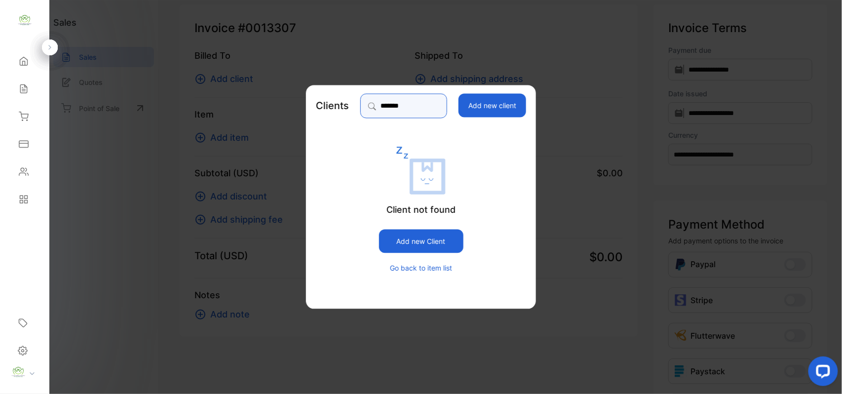
type input "********"
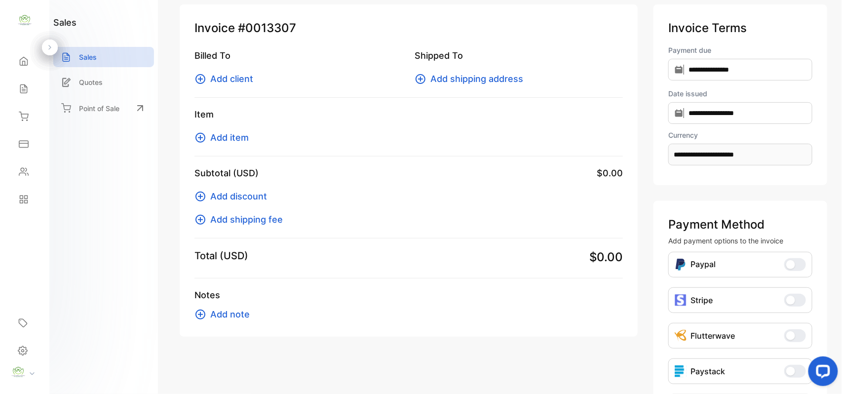
click at [236, 81] on span "Add client" at bounding box center [231, 78] width 43 height 13
click at [85, 54] on p "Sales" at bounding box center [88, 57] width 18 height 10
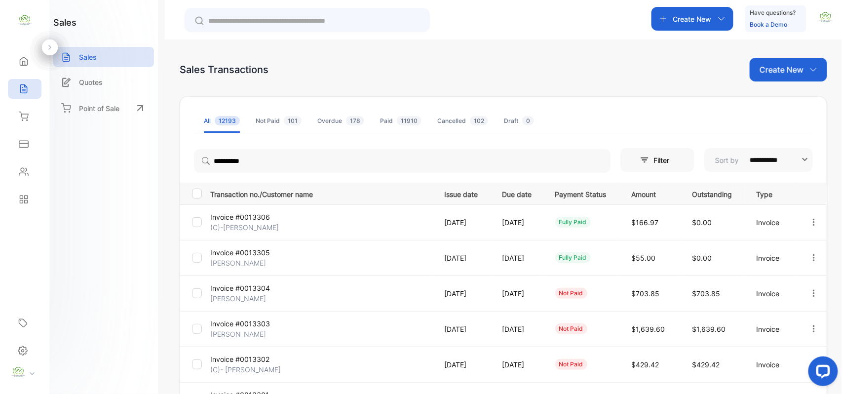
click at [774, 70] on p "Create New" at bounding box center [781, 70] width 44 height 12
click at [784, 103] on span "Invoice" at bounding box center [789, 102] width 23 height 10
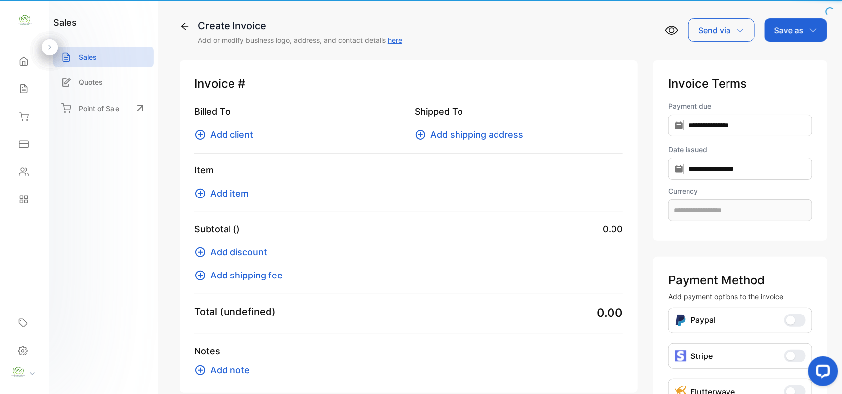
type input "**********"
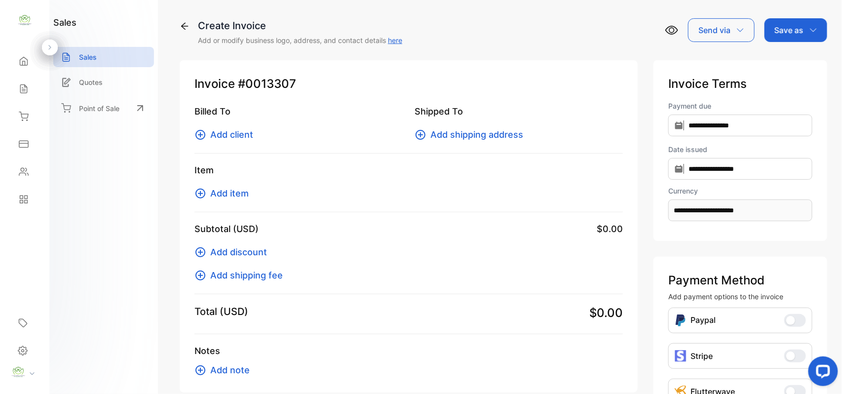
click at [231, 136] on span "Add client" at bounding box center [231, 134] width 43 height 13
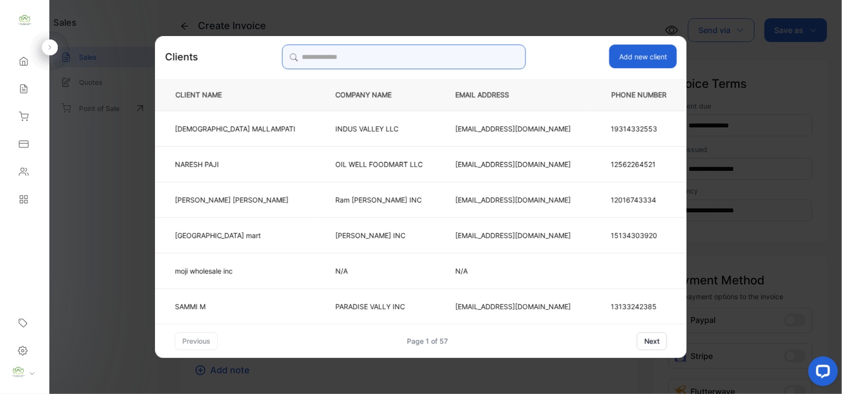
click at [334, 52] on input "search" at bounding box center [404, 56] width 244 height 25
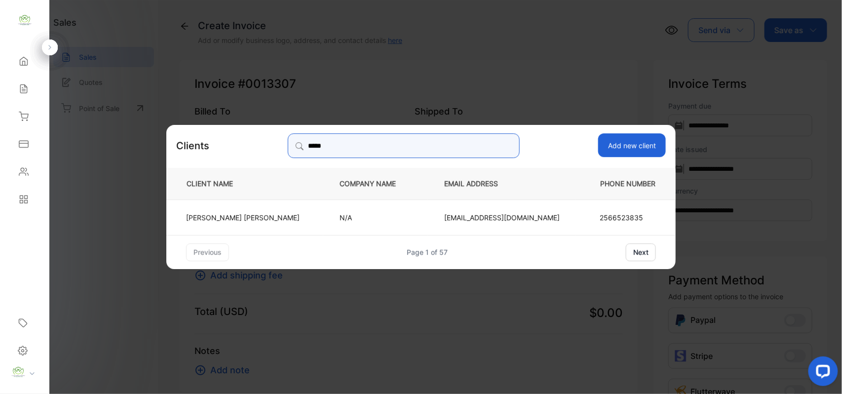
type input "*****"
click at [474, 218] on p "Storediscountwholesale@gmail.com" at bounding box center [501, 217] width 115 height 10
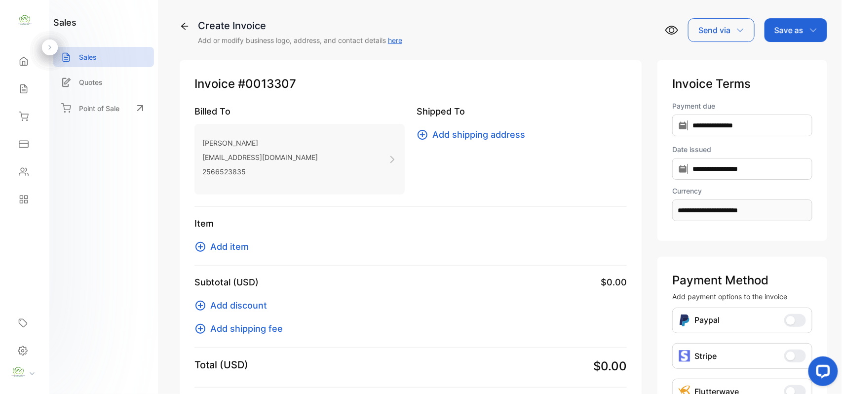
click at [233, 247] on span "Add item" at bounding box center [229, 246] width 38 height 13
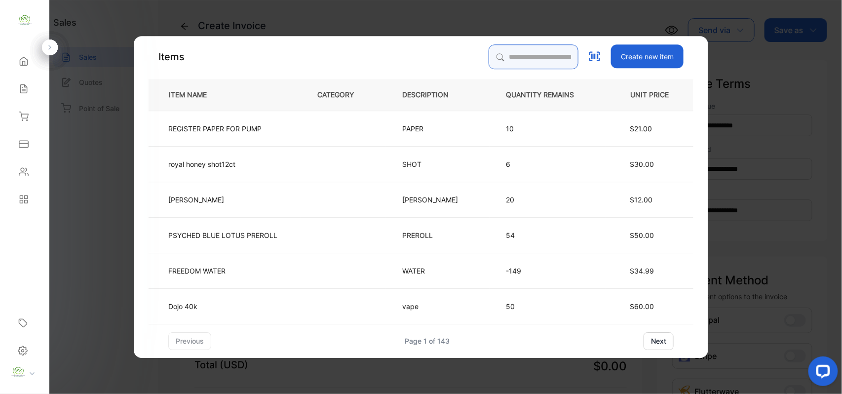
click at [496, 56] on input "search" at bounding box center [533, 56] width 90 height 25
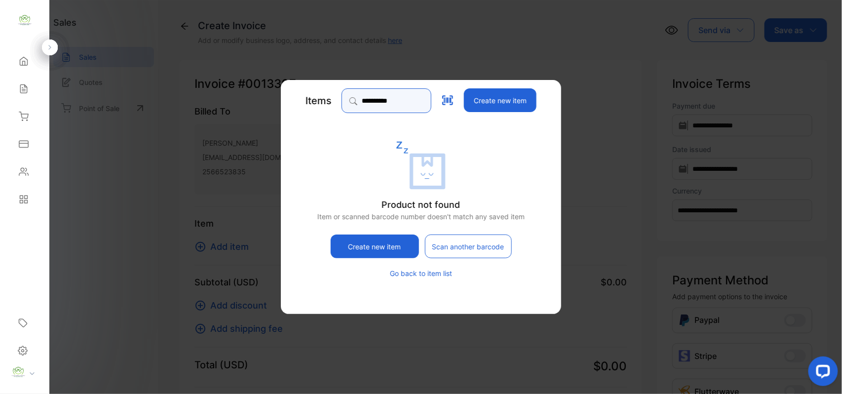
click at [393, 98] on input "**********" at bounding box center [386, 100] width 90 height 25
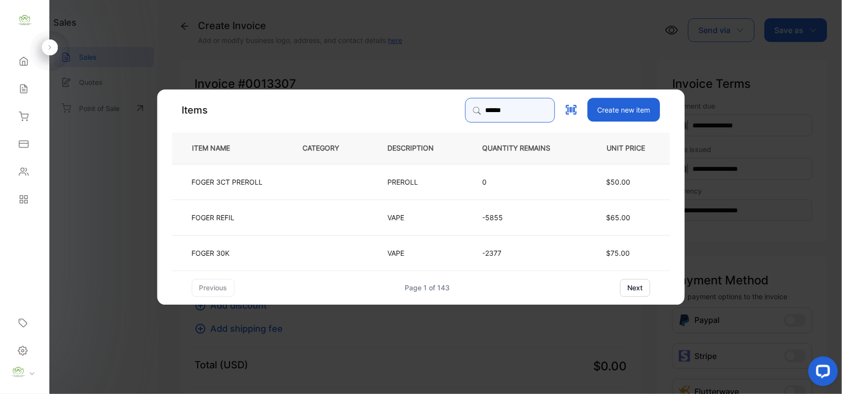
type input "*****"
click at [300, 221] on td at bounding box center [329, 217] width 85 height 36
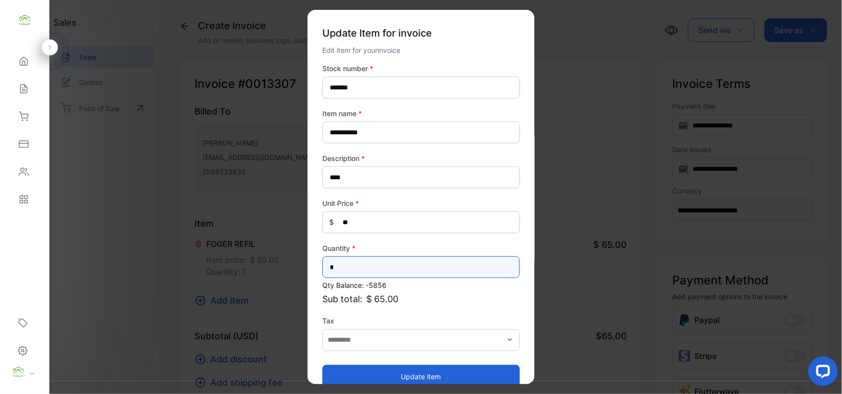
click at [346, 263] on input "*" at bounding box center [420, 267] width 197 height 22
type input "*"
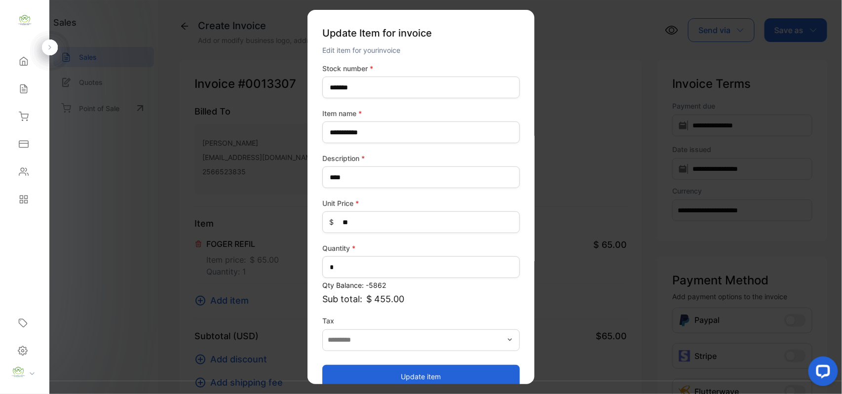
click at [432, 375] on button "Update item" at bounding box center [420, 376] width 197 height 24
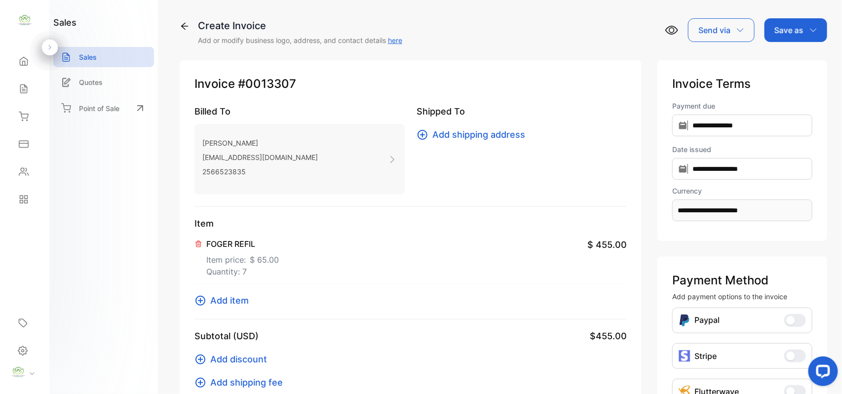
click at [798, 30] on p "Save as" at bounding box center [788, 30] width 29 height 12
click at [785, 66] on div "Invoice" at bounding box center [793, 63] width 57 height 20
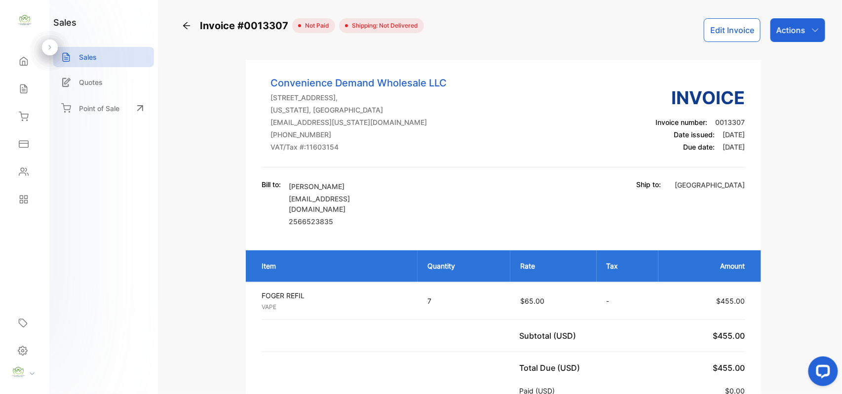
click at [790, 31] on p "Actions" at bounding box center [790, 30] width 29 height 12
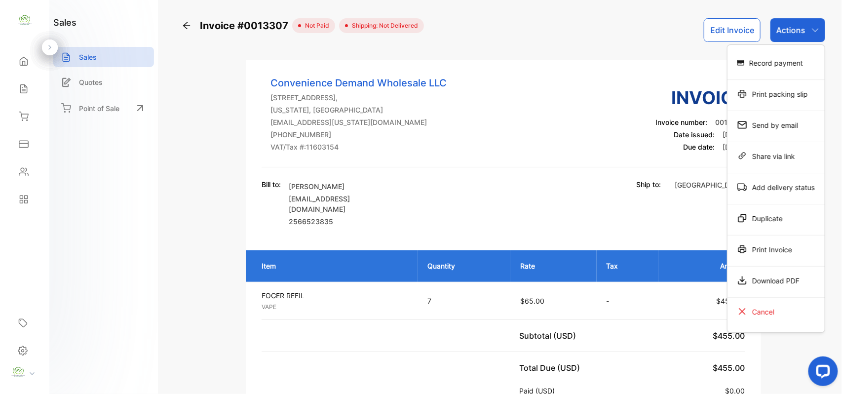
click at [782, 64] on div "Record payment" at bounding box center [775, 63] width 97 height 20
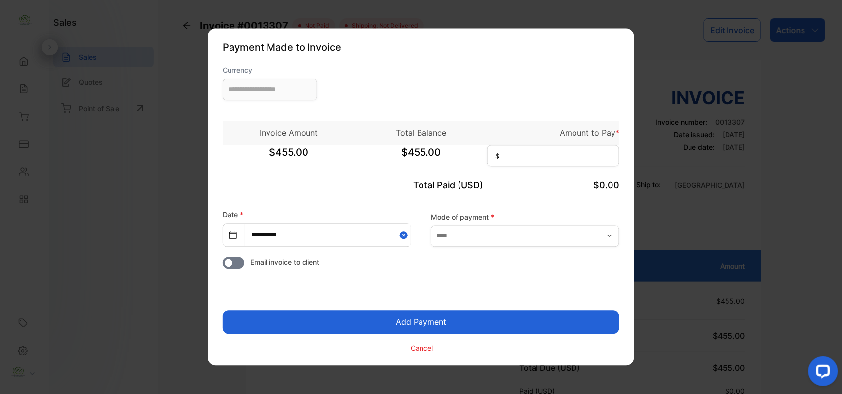
type input "**********"
click at [523, 154] on input at bounding box center [553, 156] width 132 height 22
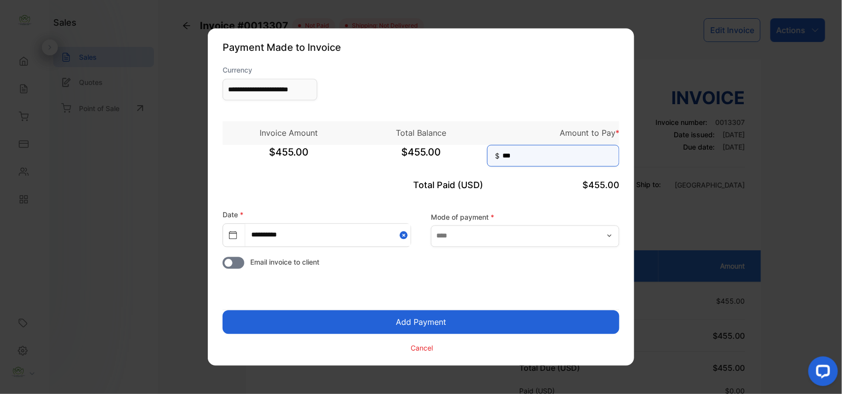
type input "***"
click at [435, 321] on button "Add Payment" at bounding box center [420, 322] width 397 height 24
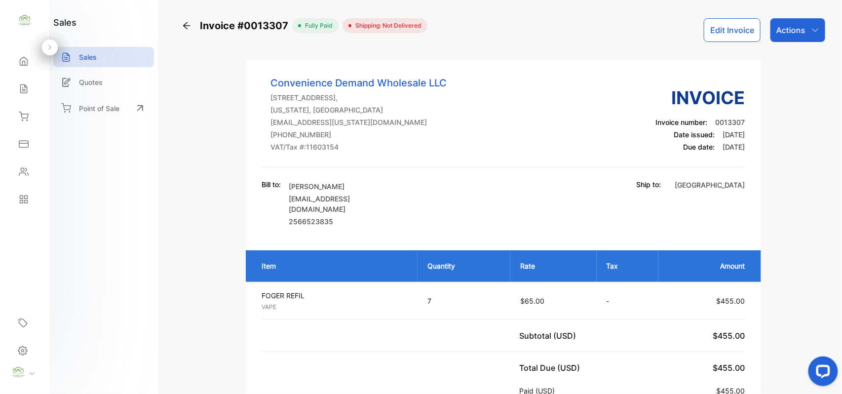
click at [796, 32] on p "Actions" at bounding box center [790, 30] width 29 height 12
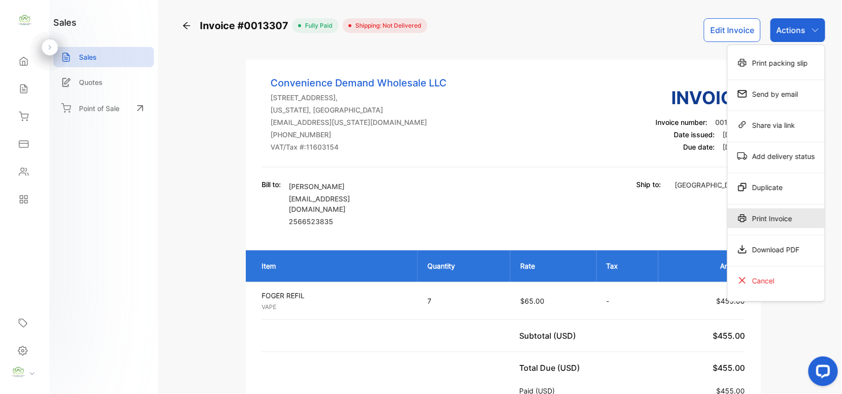
click at [765, 220] on div "Print Invoice" at bounding box center [775, 218] width 97 height 20
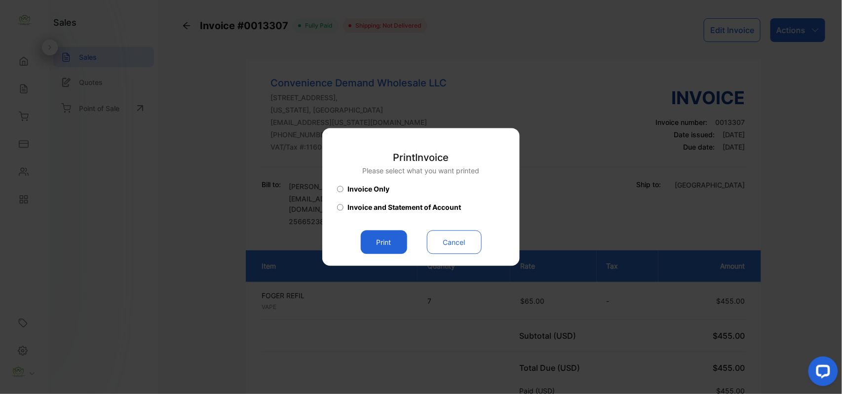
click at [375, 240] on button "Print" at bounding box center [384, 242] width 46 height 24
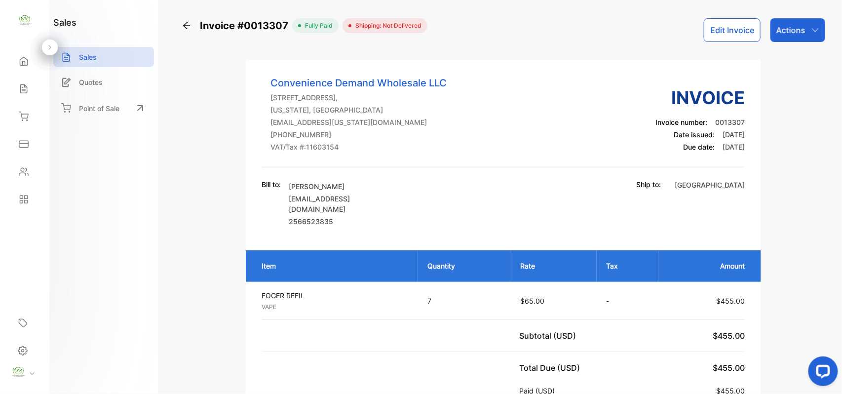
click at [794, 30] on p "Actions" at bounding box center [790, 30] width 29 height 12
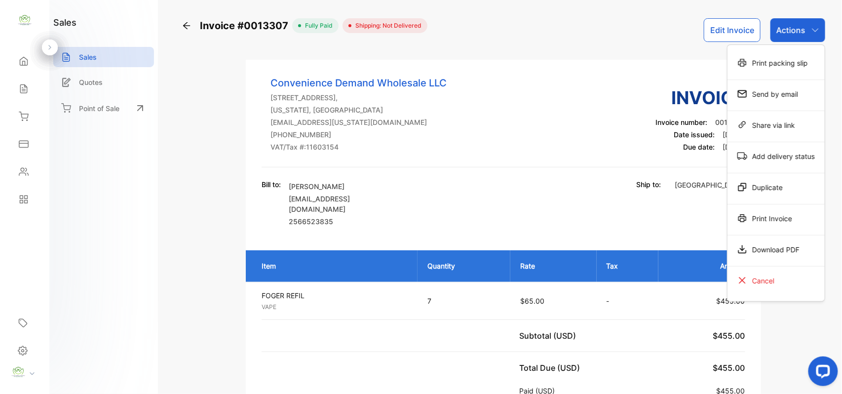
click at [774, 218] on div "Print Invoice" at bounding box center [775, 218] width 97 height 20
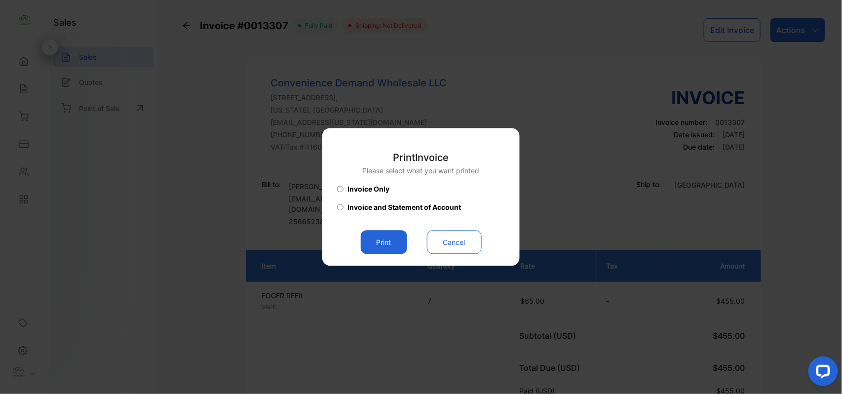
click at [376, 239] on button "Print" at bounding box center [384, 242] width 46 height 24
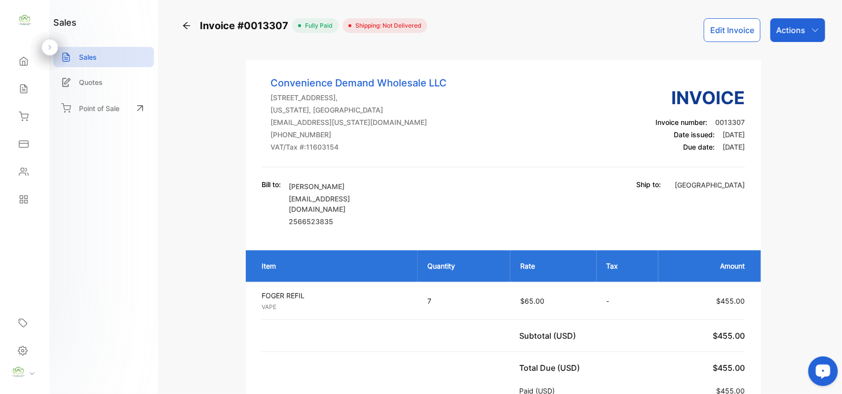
click at [113, 61] on div "Sales" at bounding box center [103, 57] width 101 height 20
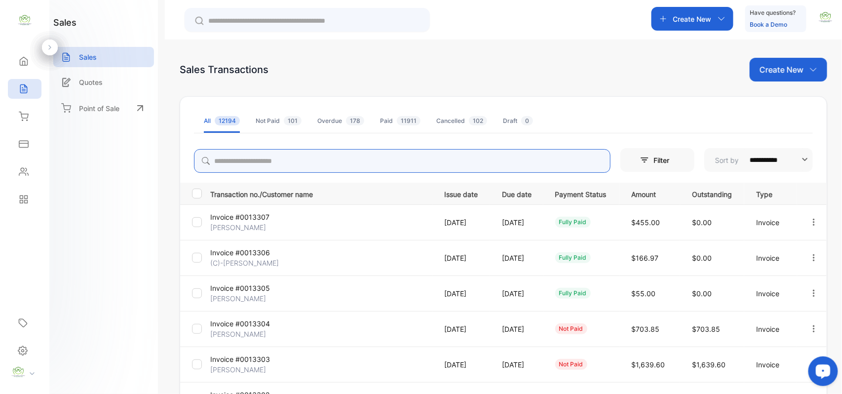
click at [312, 162] on input "search" at bounding box center [402, 161] width 416 height 24
type input "***"
click at [702, 8] on div "Create New" at bounding box center [692, 19] width 82 height 24
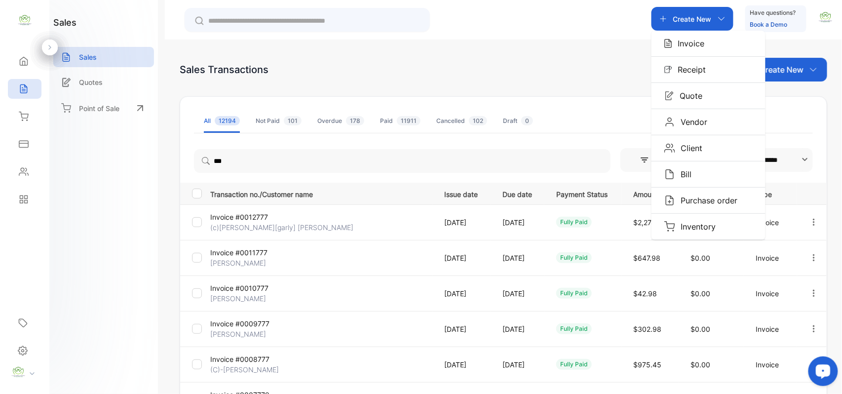
click at [602, 34] on div "Create New Invoice Receipt Quote Vendor Client Bill Purchase order Inventory Ha…" at bounding box center [503, 19] width 677 height 39
